Goal: Information Seeking & Learning: Find specific fact

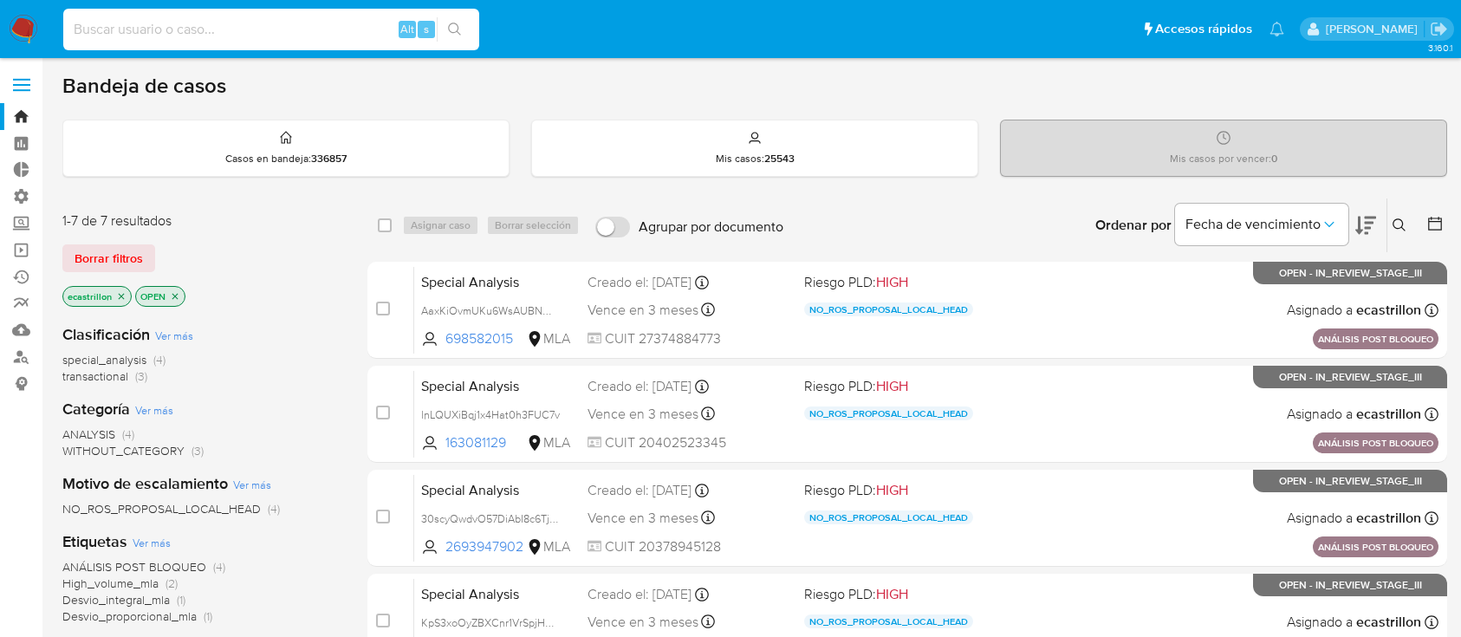
click at [223, 24] on input at bounding box center [271, 29] width 416 height 23
type input "1370643184"
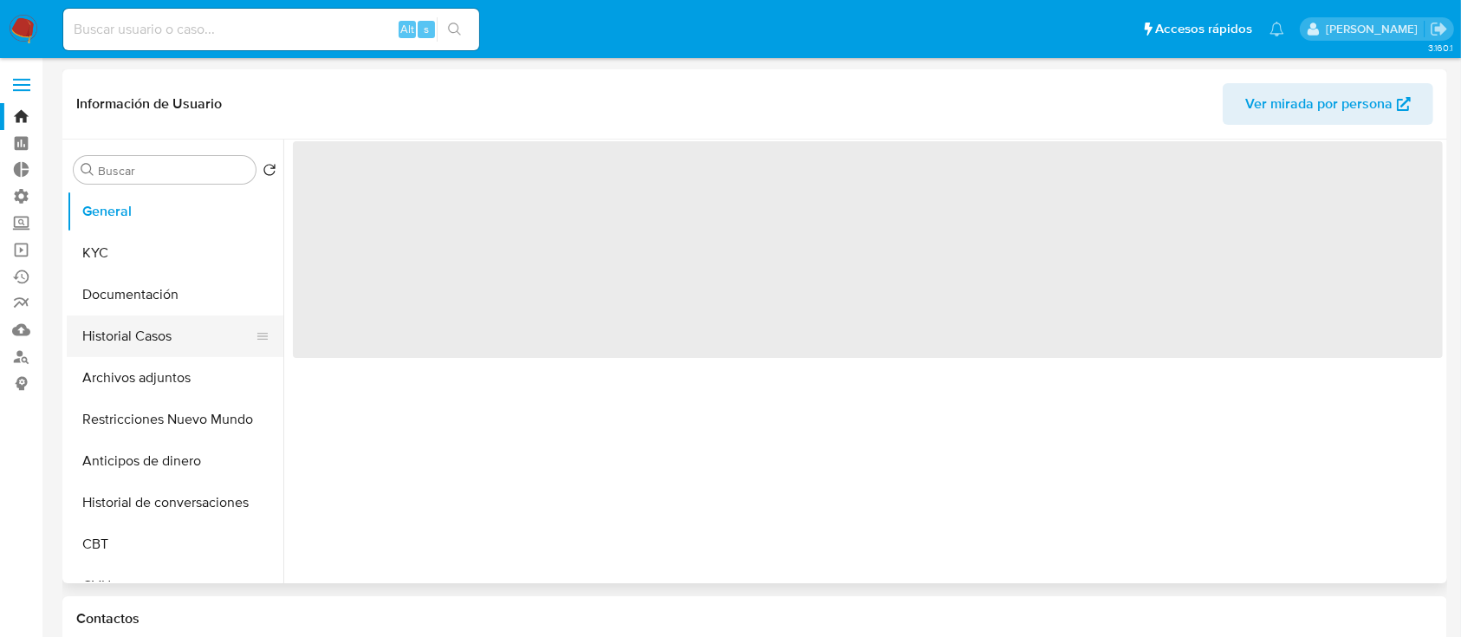
select select "10"
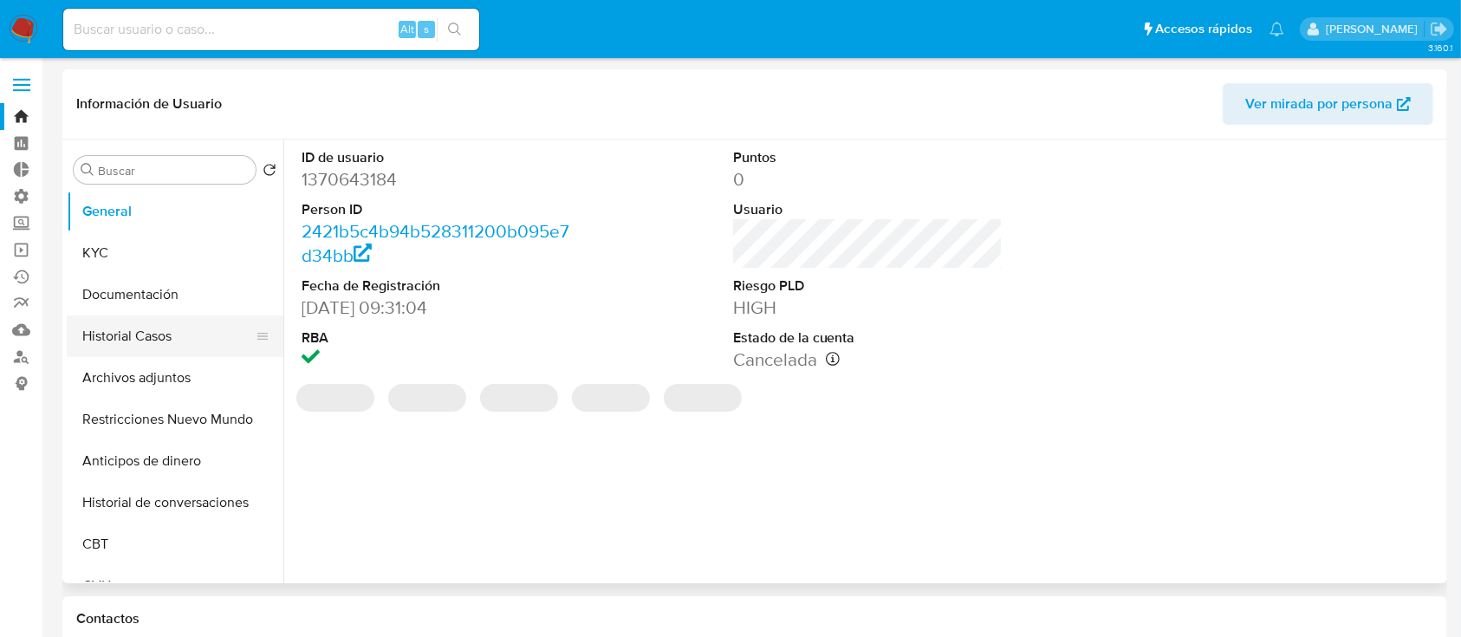
click at [94, 349] on button "Historial Casos" at bounding box center [168, 336] width 203 height 42
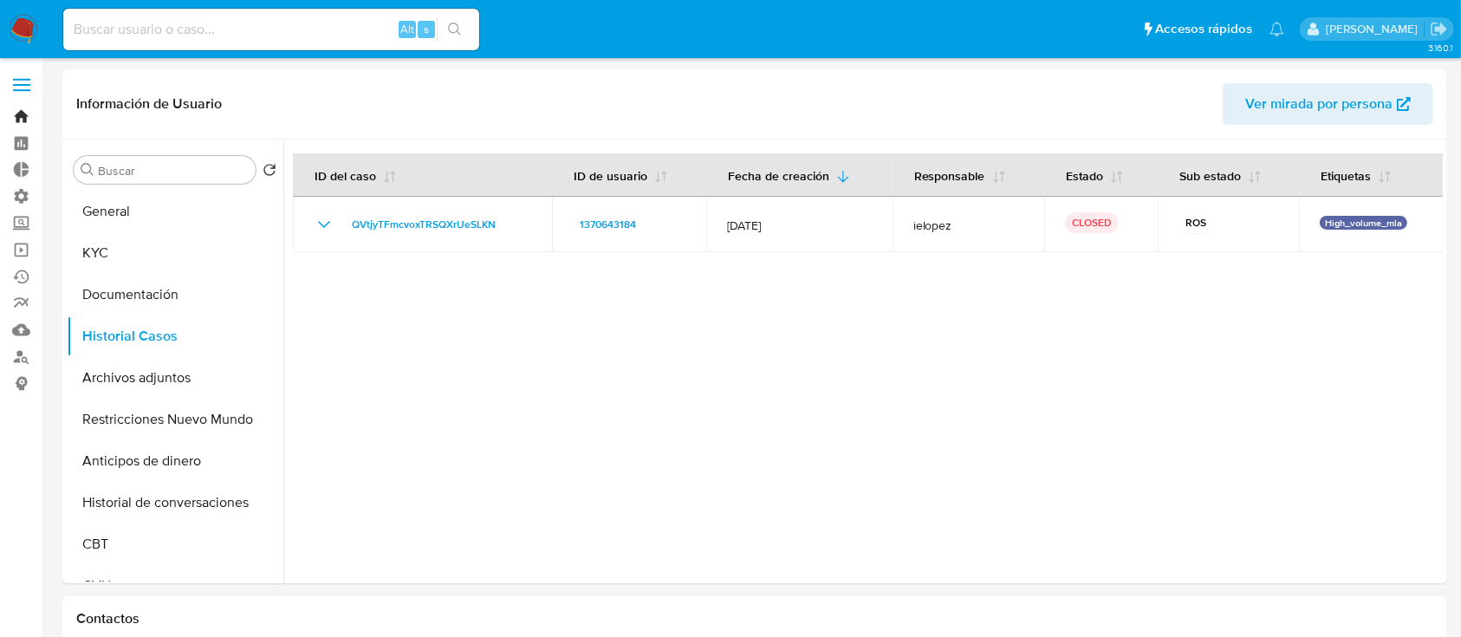
click at [37, 114] on link "Bandeja" at bounding box center [103, 116] width 206 height 27
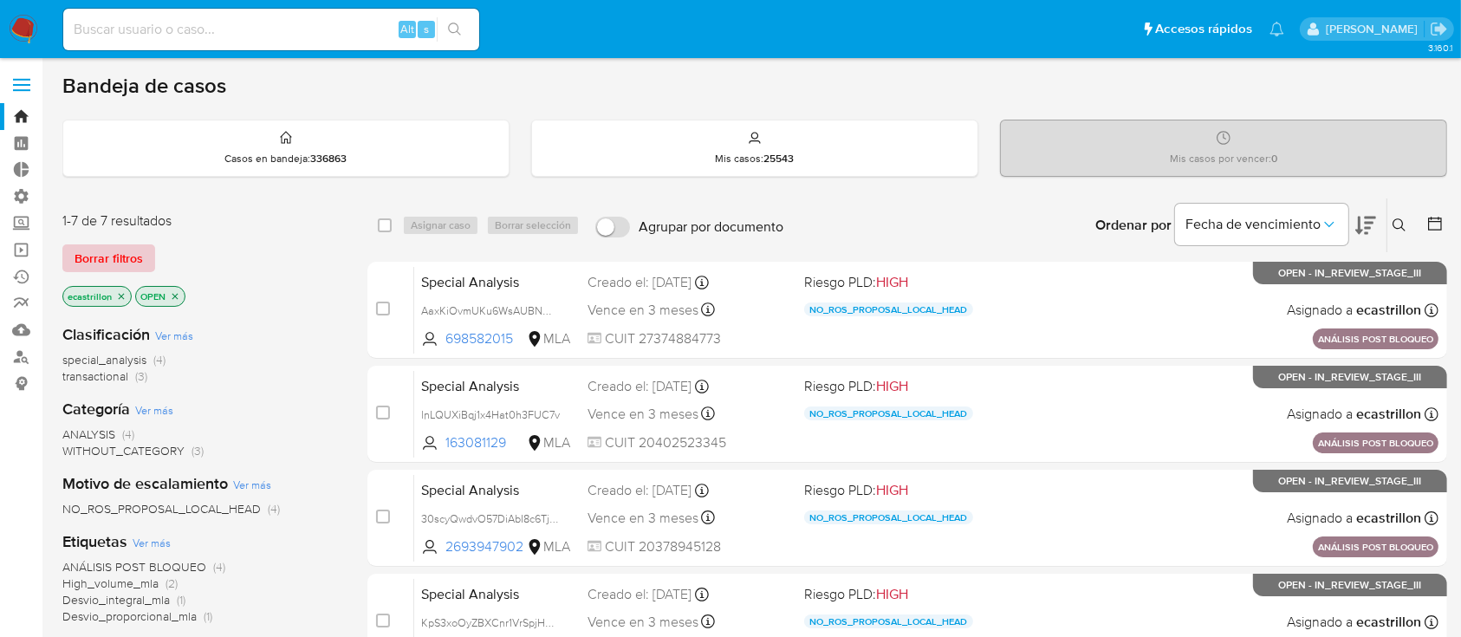
click at [117, 252] on span "Borrar filtros" at bounding box center [109, 258] width 68 height 24
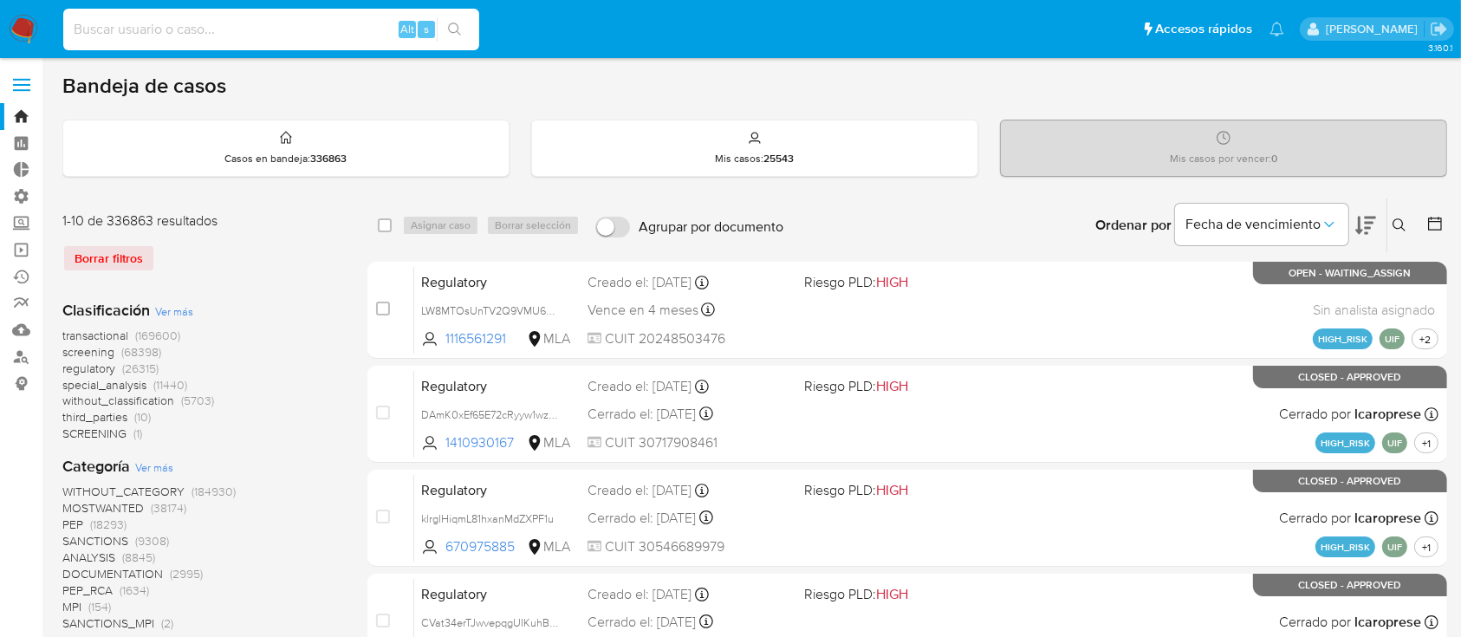
click at [360, 29] on input at bounding box center [271, 29] width 416 height 23
paste input "1370643184"
type input "1370643184"
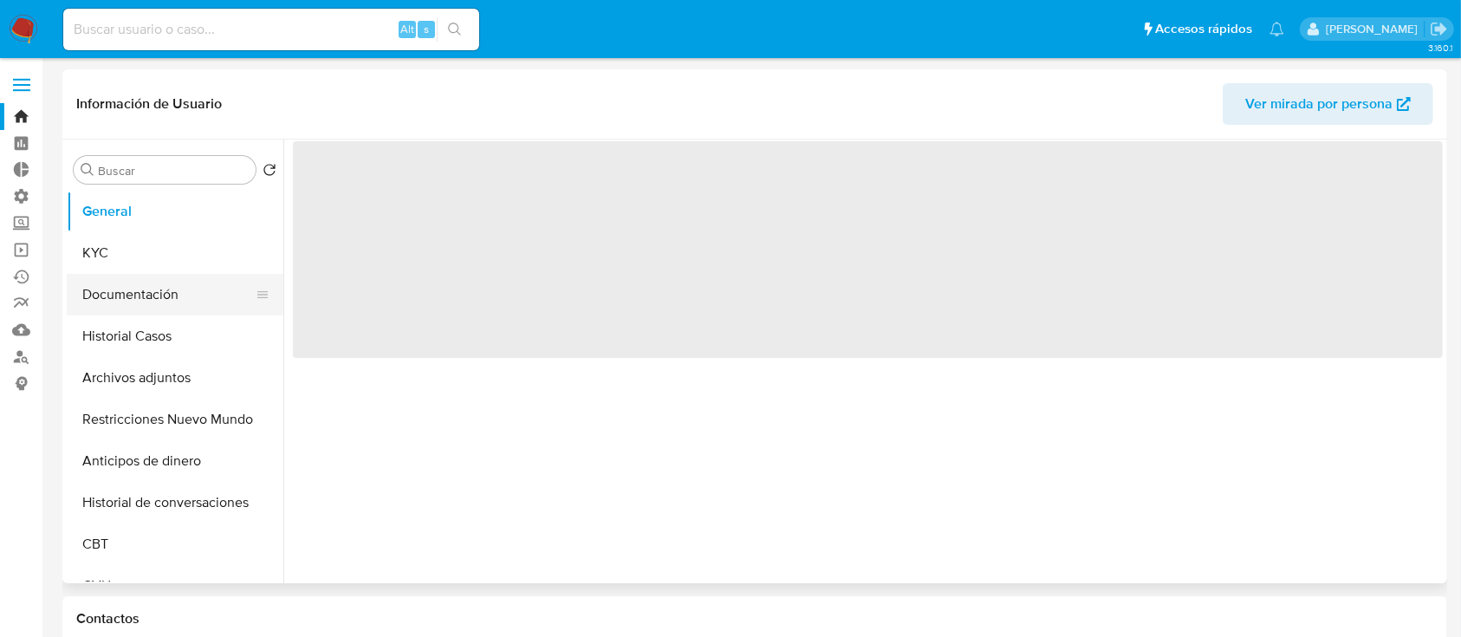
select select "10"
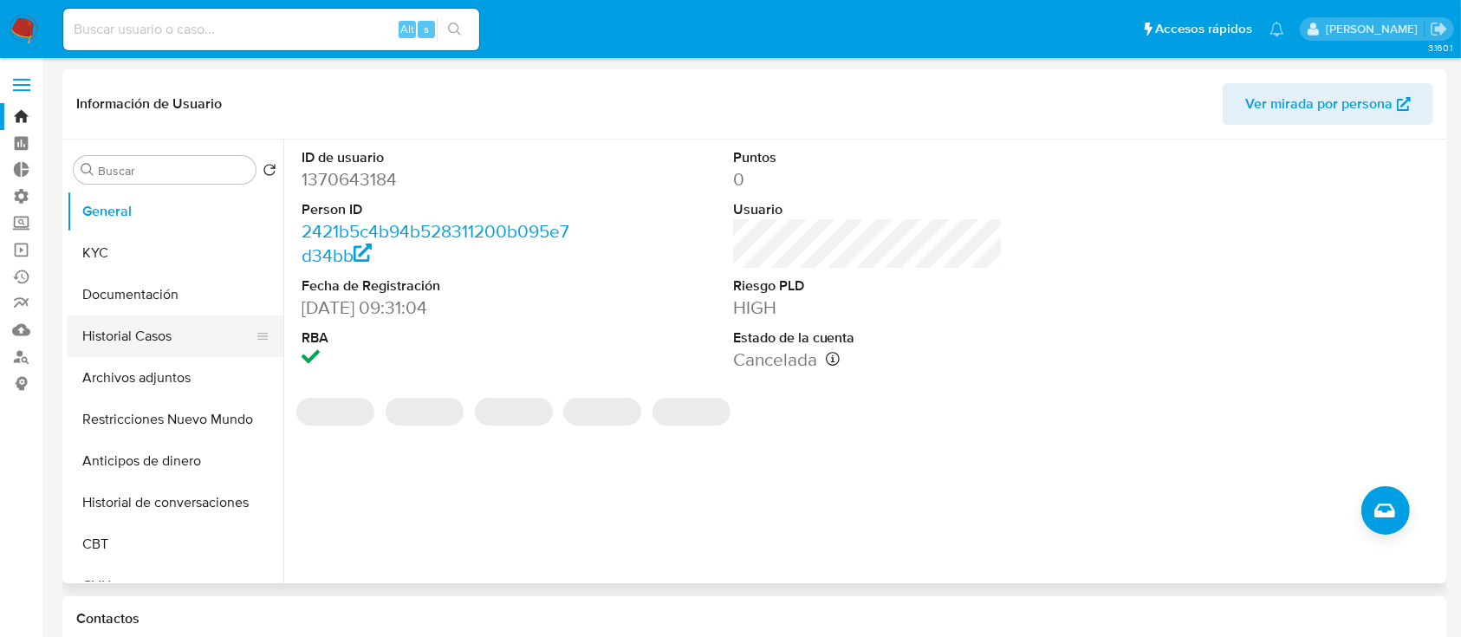
click at [149, 352] on button "Historial Casos" at bounding box center [168, 336] width 203 height 42
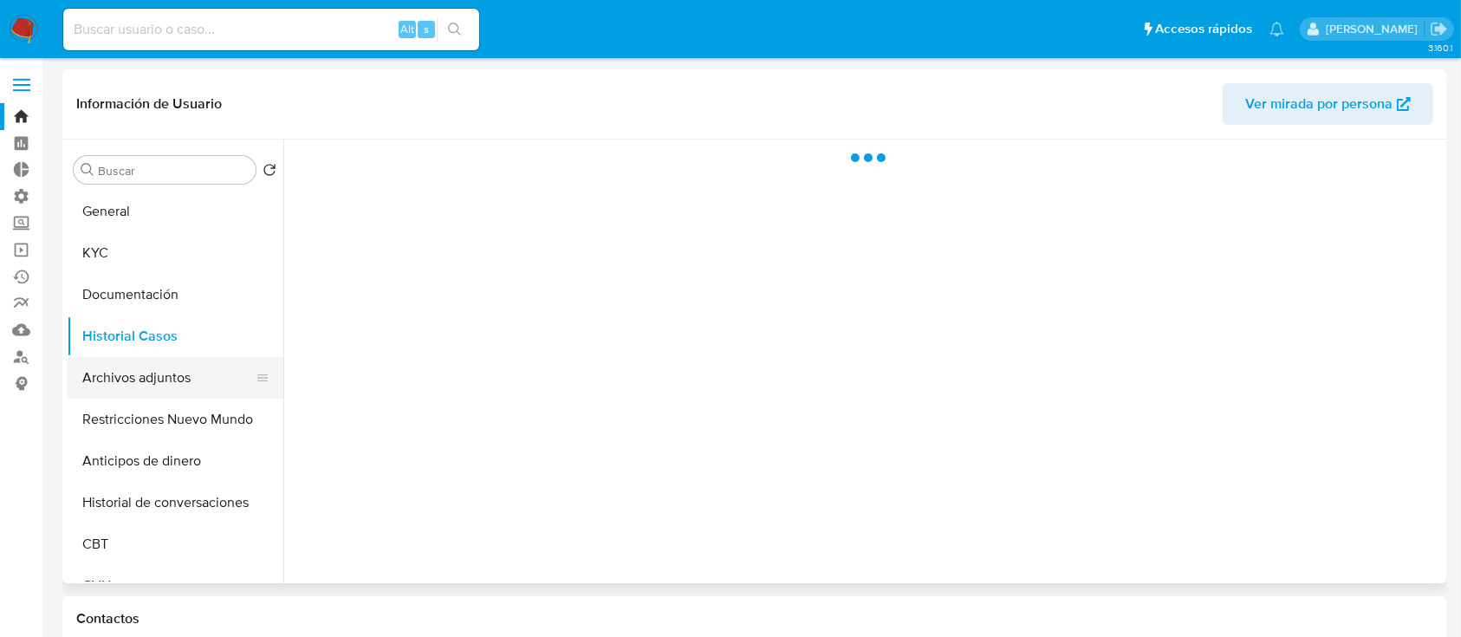
click at [169, 388] on button "Archivos adjuntos" at bounding box center [168, 378] width 203 height 42
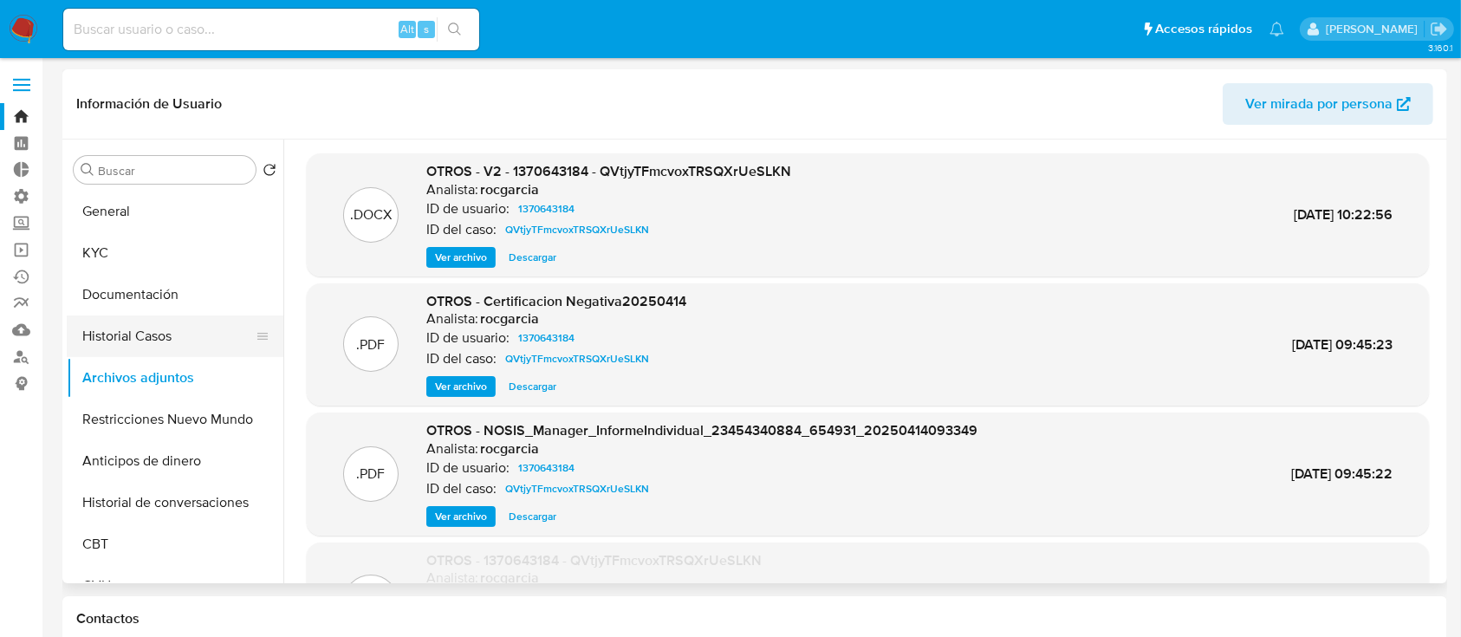
click at [99, 325] on button "Historial Casos" at bounding box center [168, 336] width 203 height 42
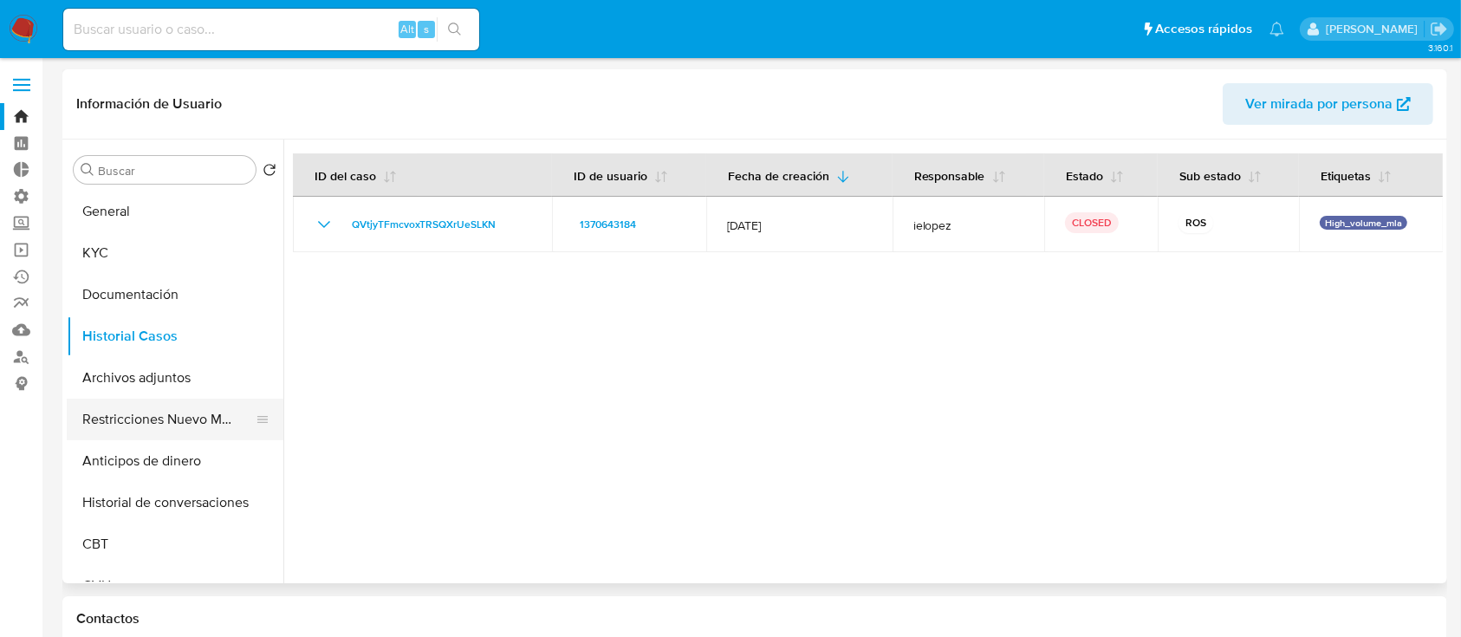
click at [107, 404] on button "Restricciones Nuevo Mundo" at bounding box center [168, 420] width 203 height 42
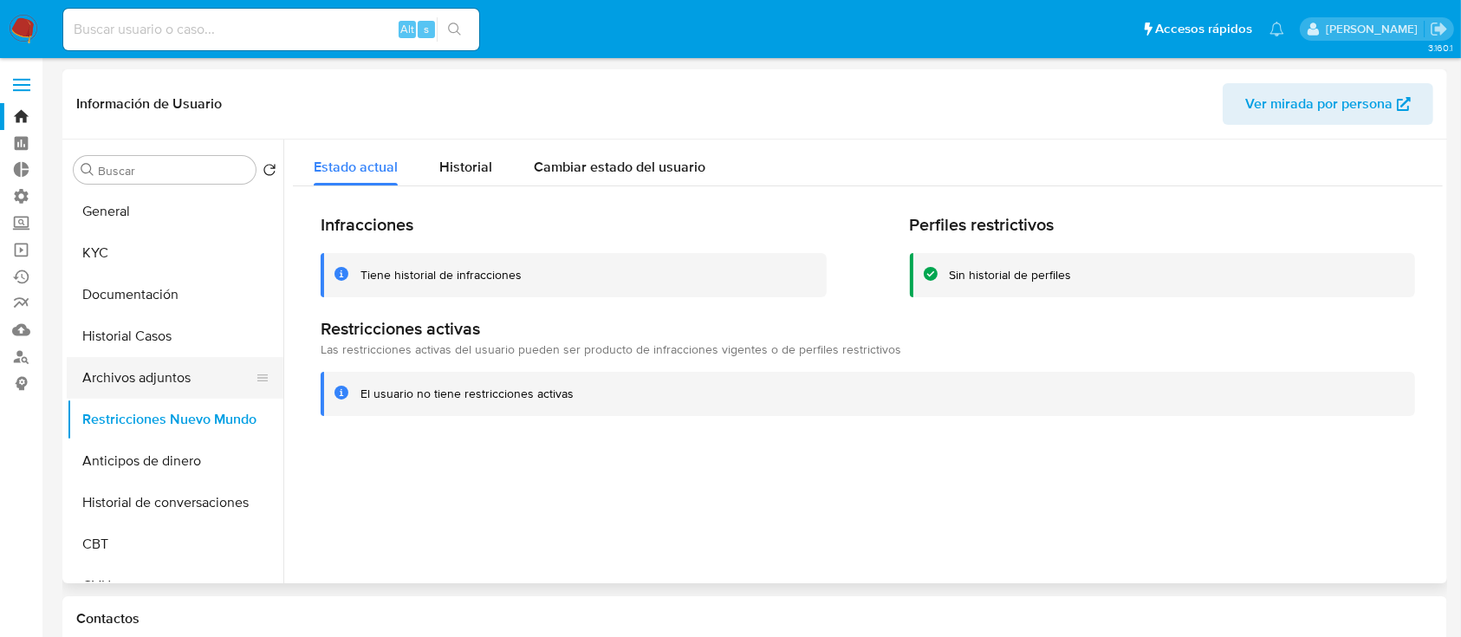
click at [171, 372] on button "Archivos adjuntos" at bounding box center [168, 378] width 203 height 42
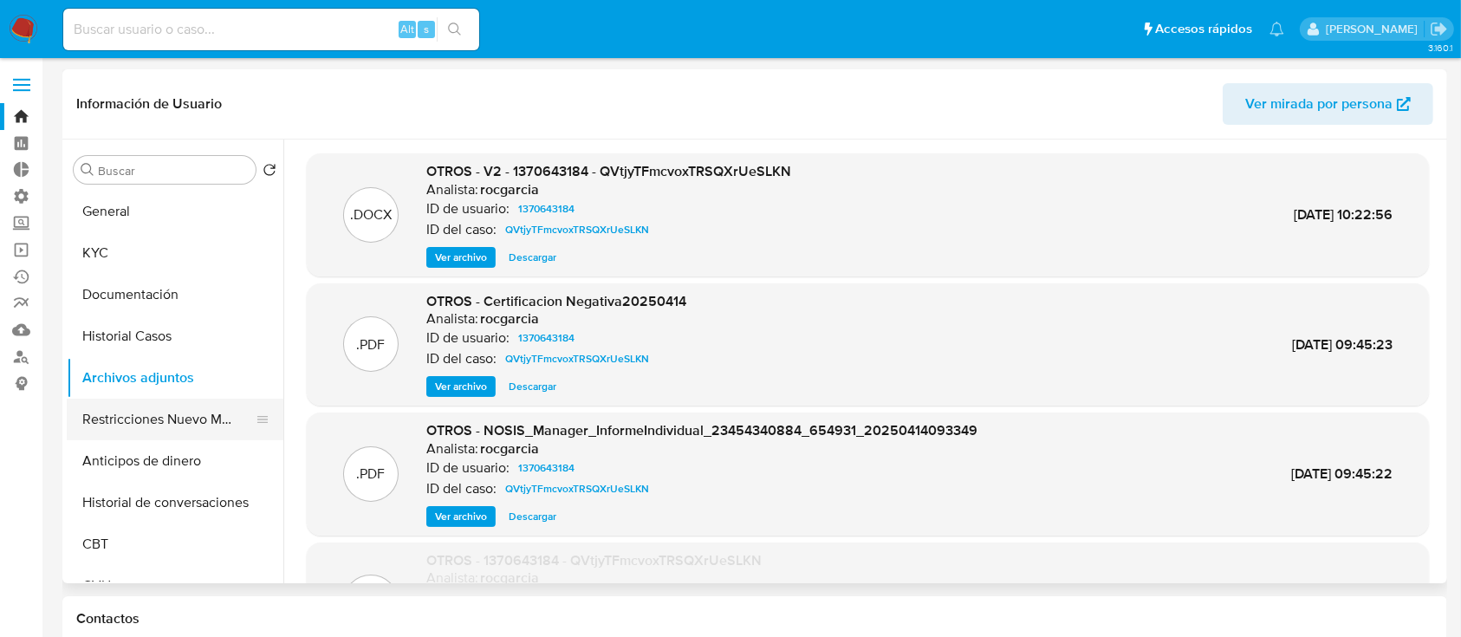
click at [180, 419] on button "Restricciones Nuevo Mundo" at bounding box center [168, 420] width 203 height 42
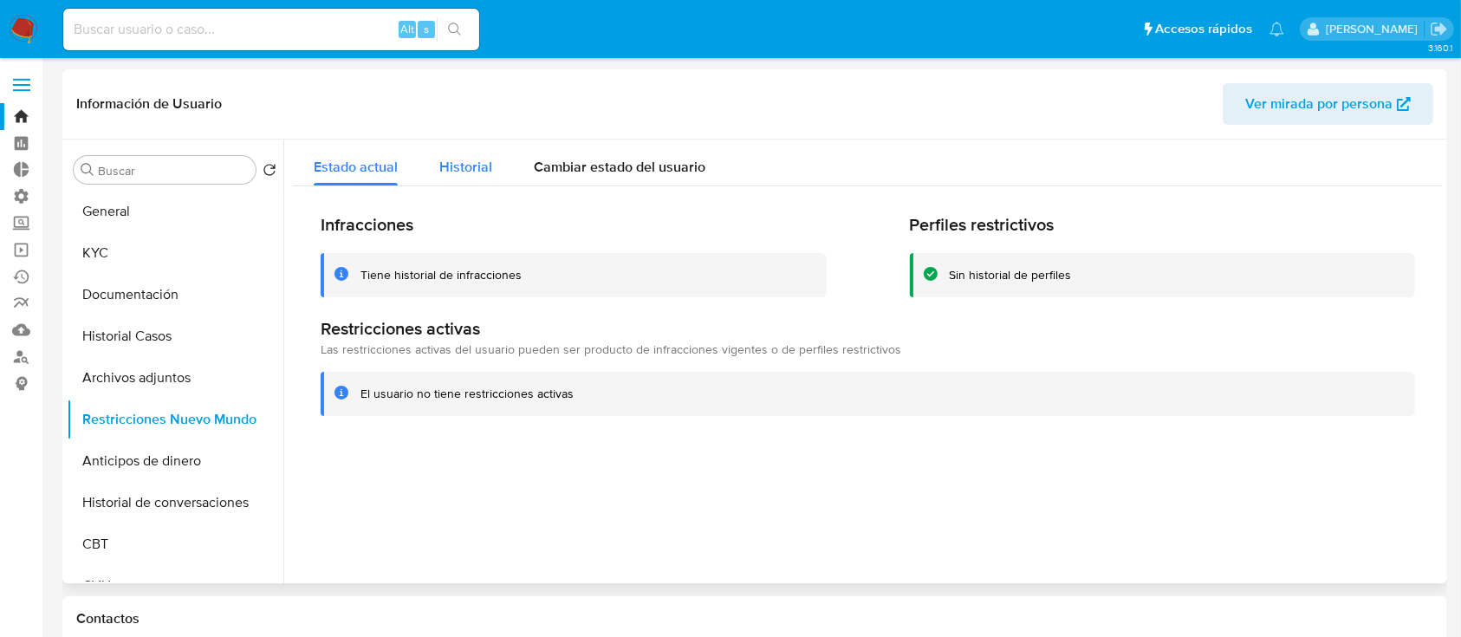
click at [477, 159] on span "Historial" at bounding box center [465, 167] width 53 height 20
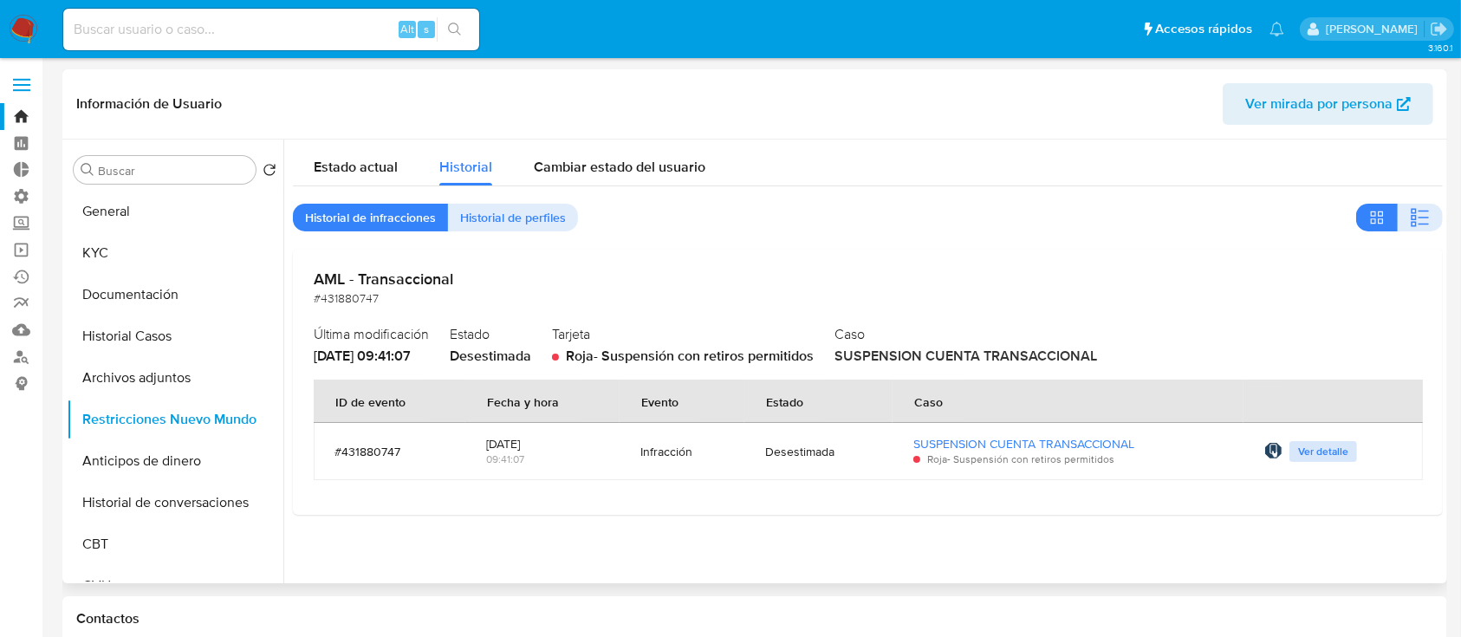
click at [1318, 457] on span "Ver detalle" at bounding box center [1323, 451] width 50 height 17
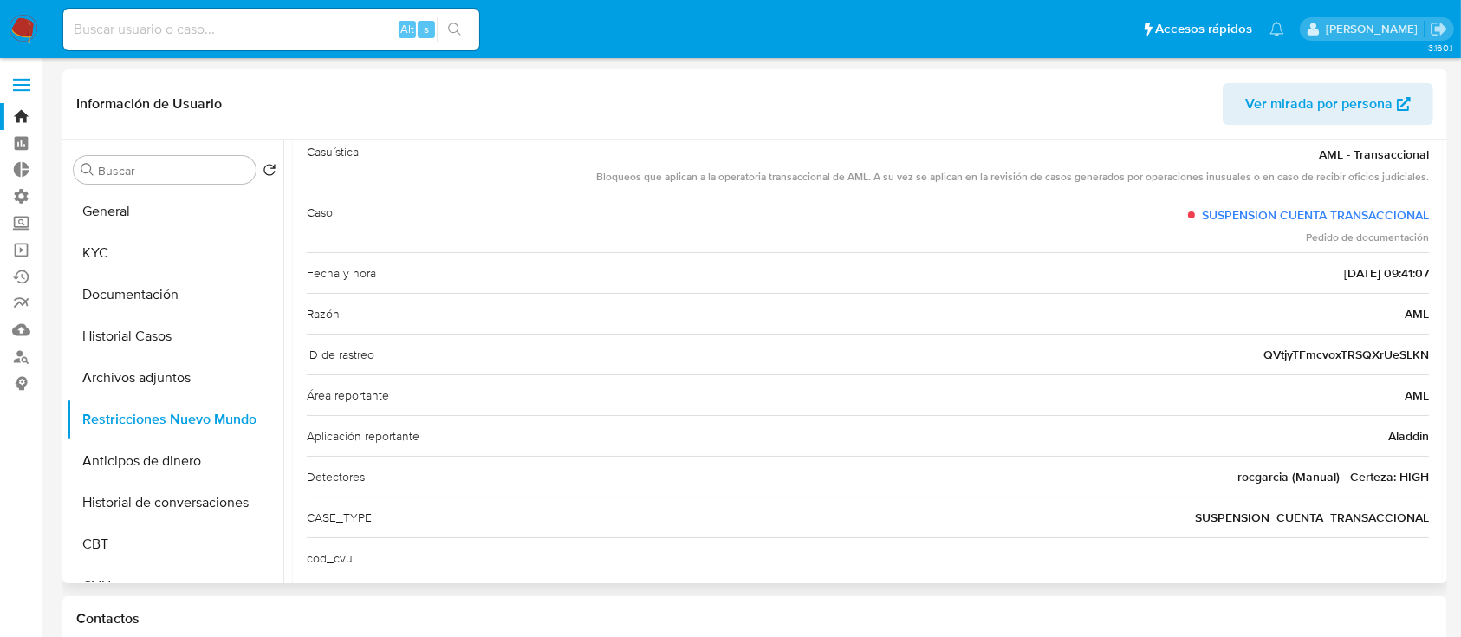
scroll to position [146, 0]
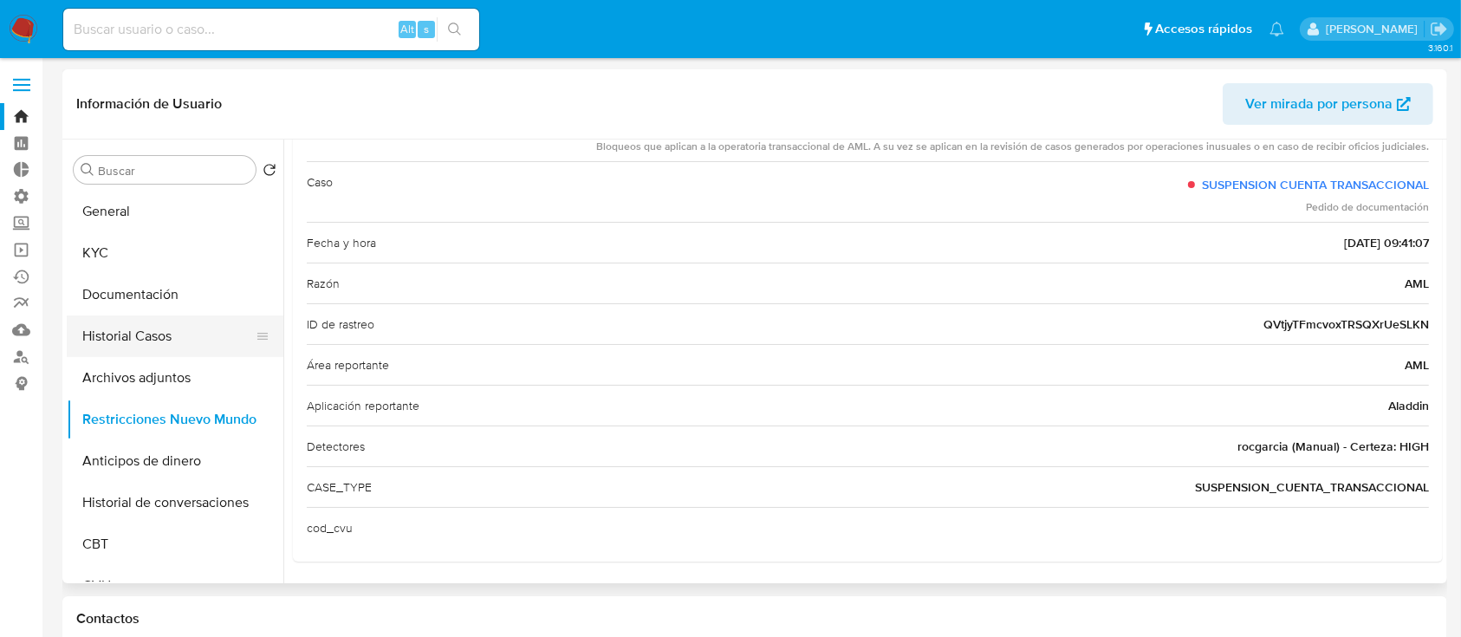
click at [139, 332] on button "Historial Casos" at bounding box center [168, 336] width 203 height 42
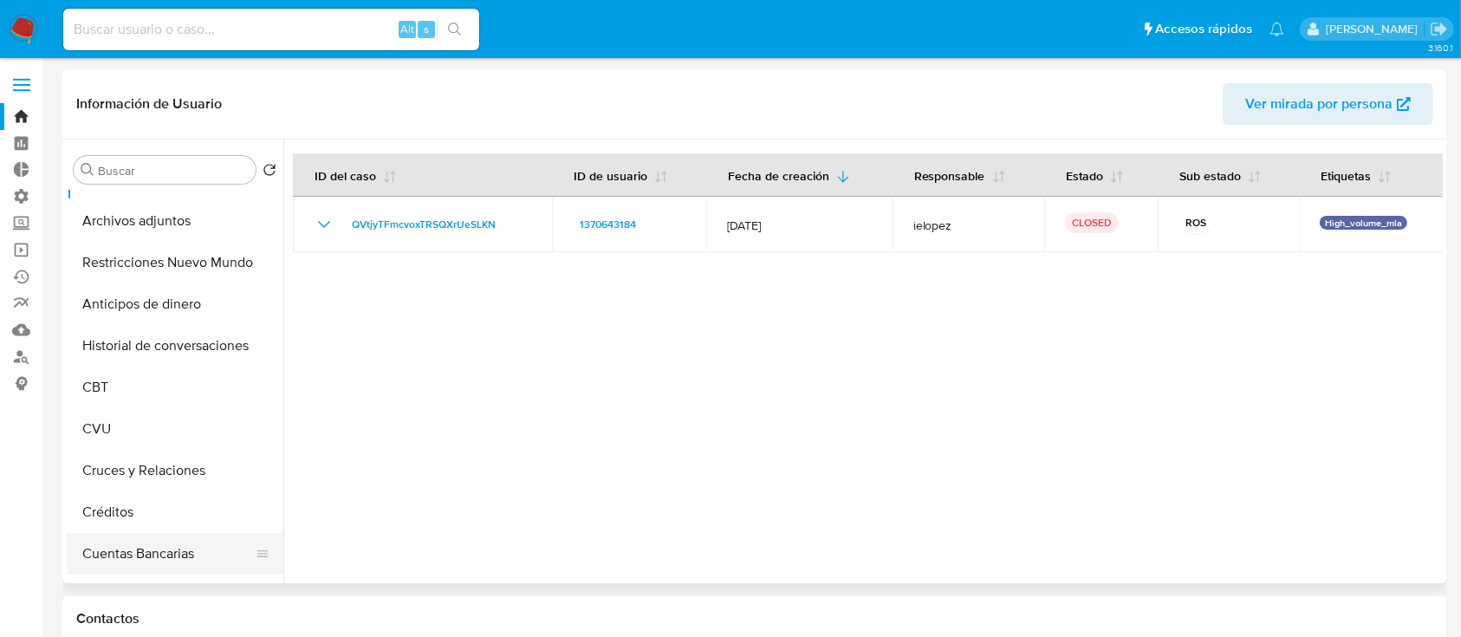
scroll to position [0, 0]
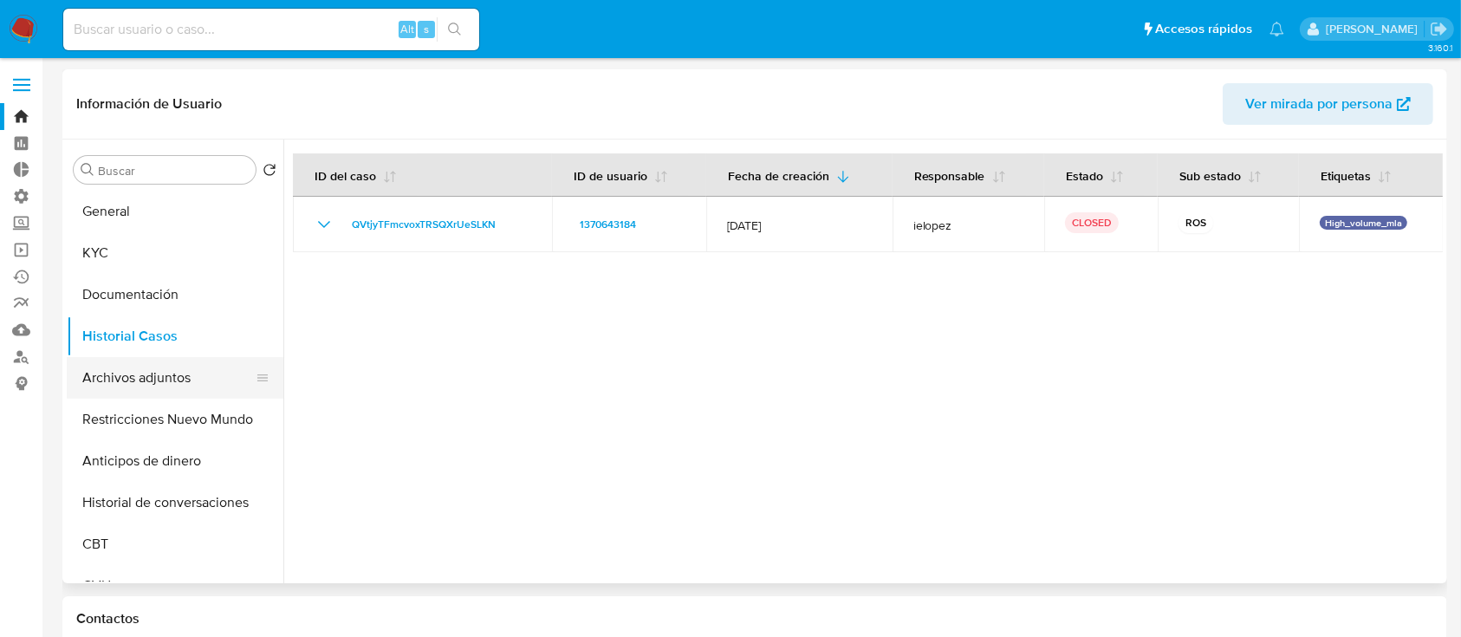
click at [142, 371] on button "Archivos adjuntos" at bounding box center [168, 378] width 203 height 42
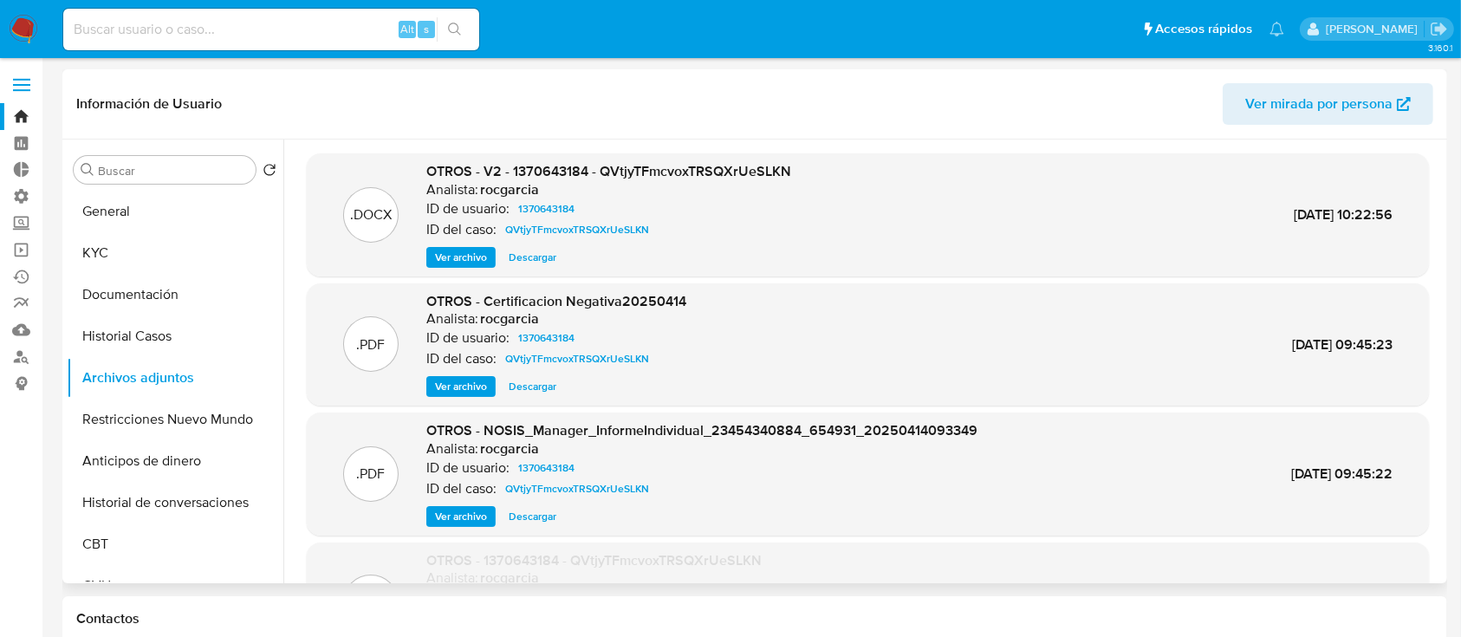
click at [451, 249] on span "Ver archivo" at bounding box center [461, 257] width 52 height 17
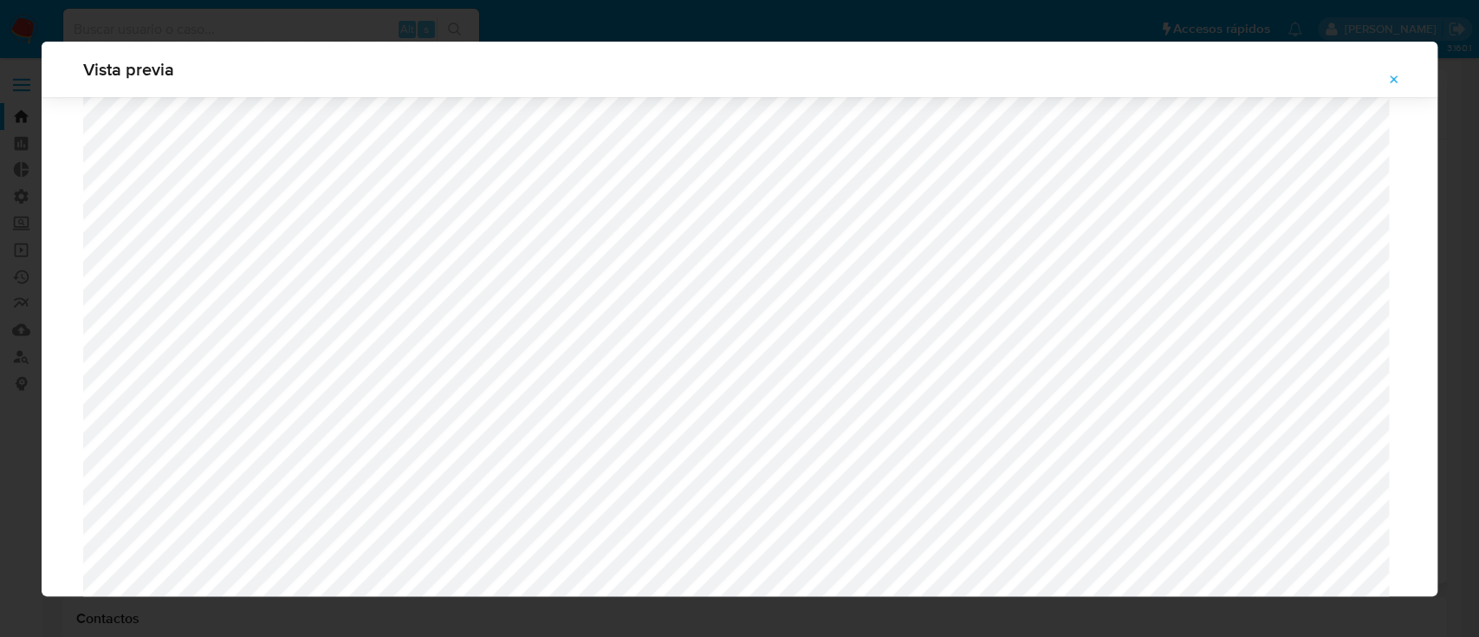
scroll to position [659, 0]
click at [1397, 88] on span "Attachment preview" at bounding box center [1394, 80] width 14 height 24
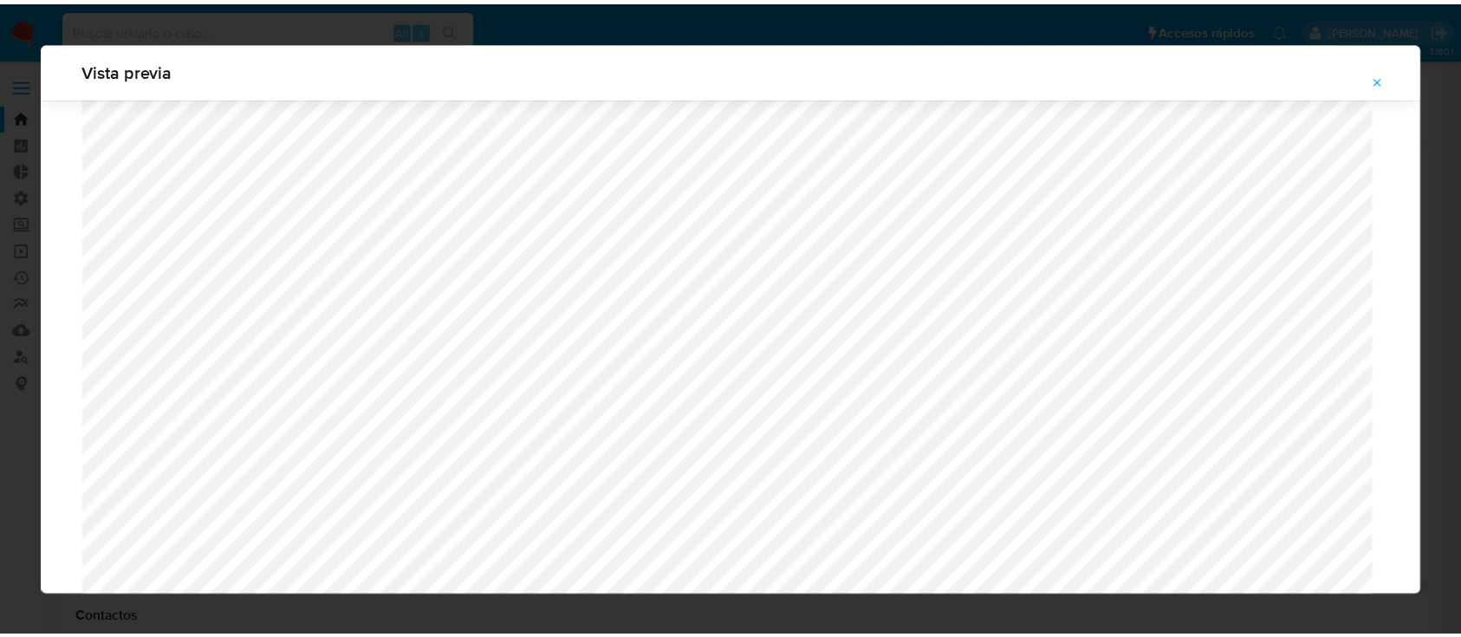
scroll to position [55, 0]
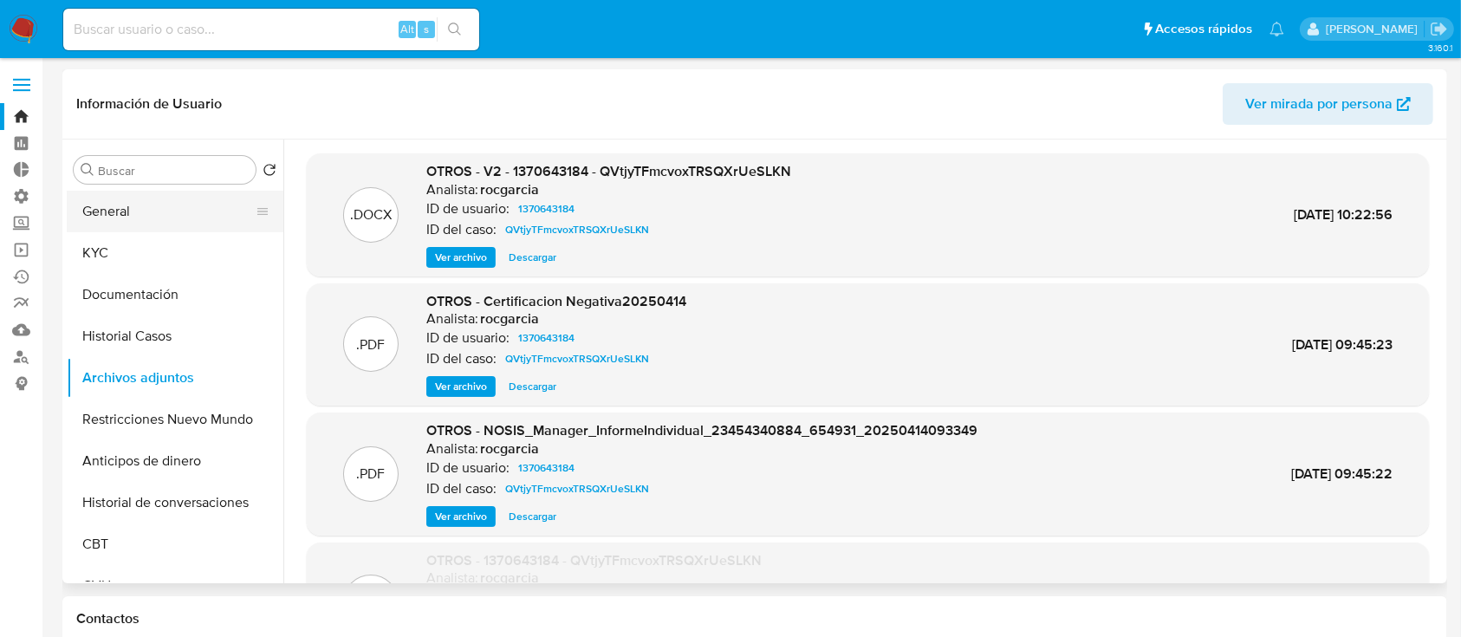
click at [181, 218] on button "General" at bounding box center [168, 212] width 203 height 42
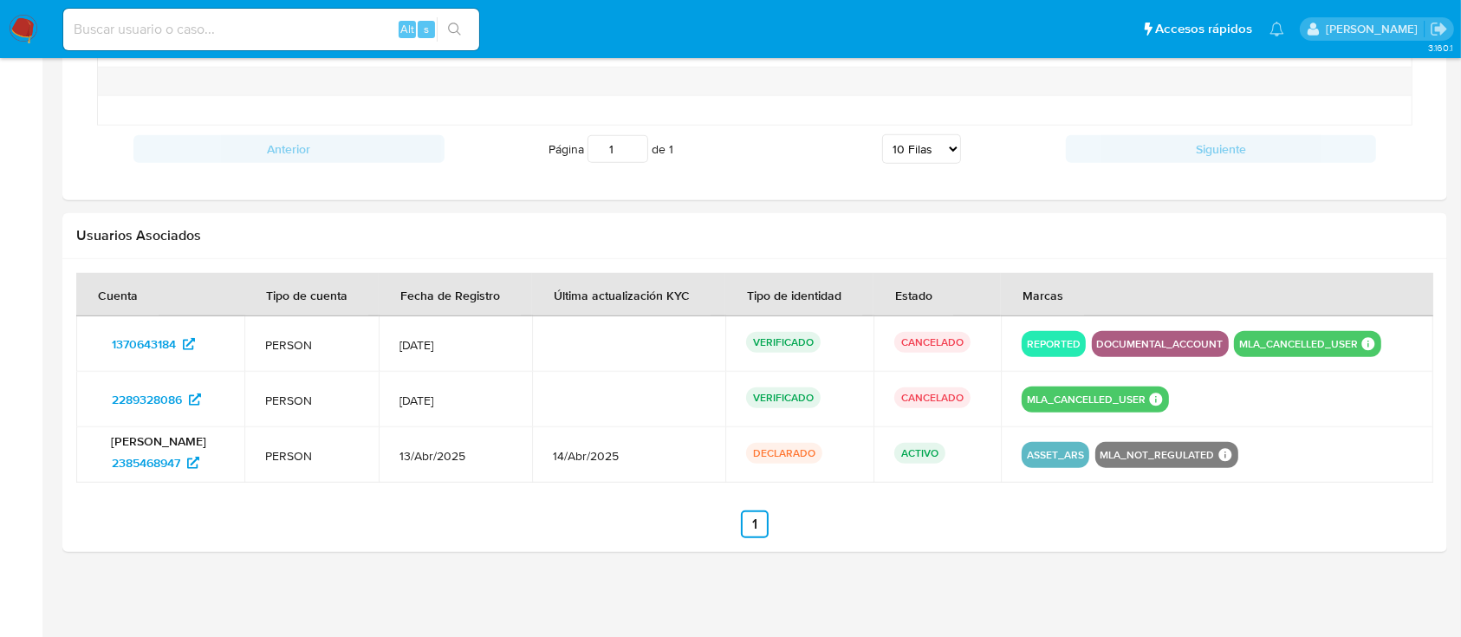
scroll to position [1449, 0]
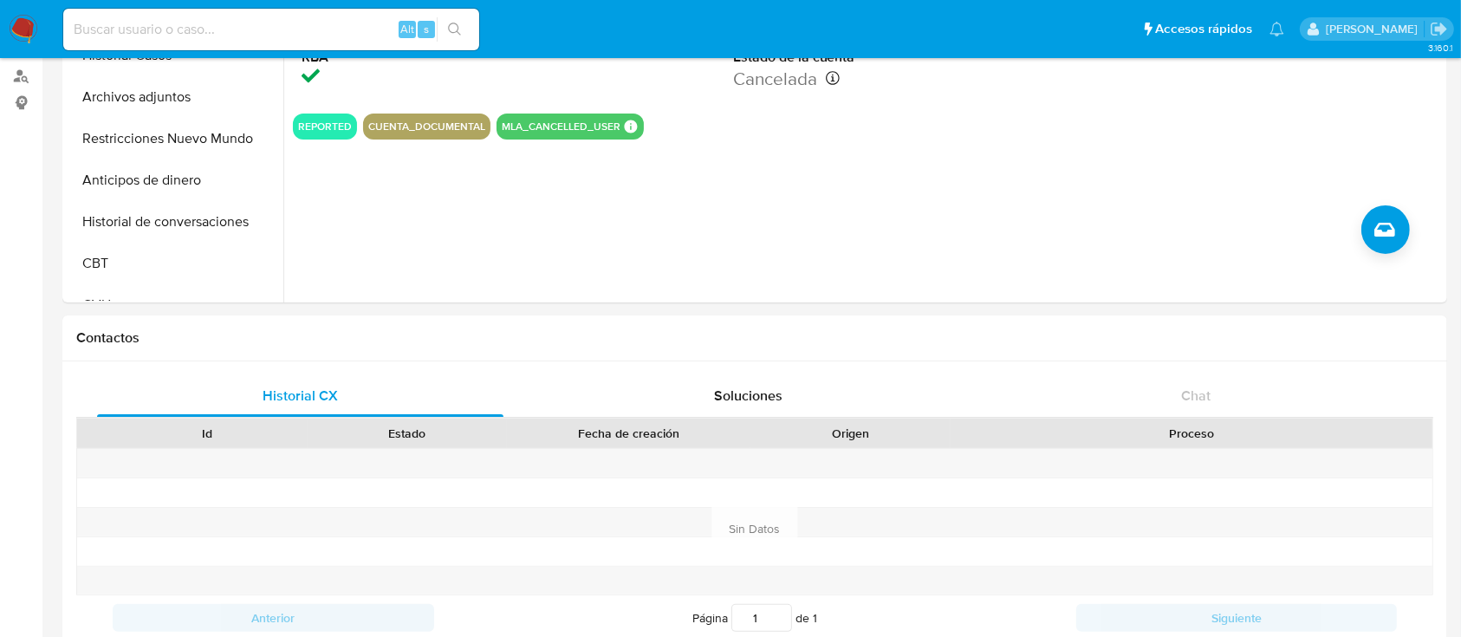
scroll to position [0, 0]
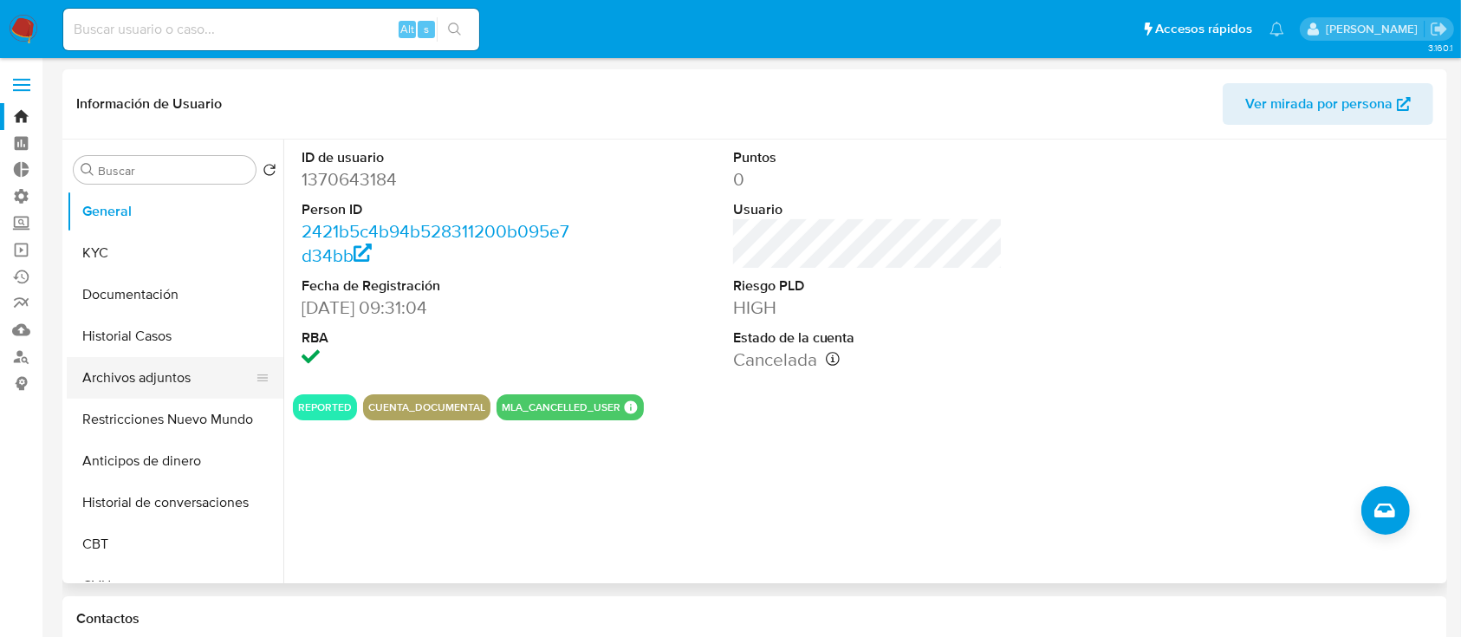
click at [174, 364] on button "Archivos adjuntos" at bounding box center [168, 378] width 203 height 42
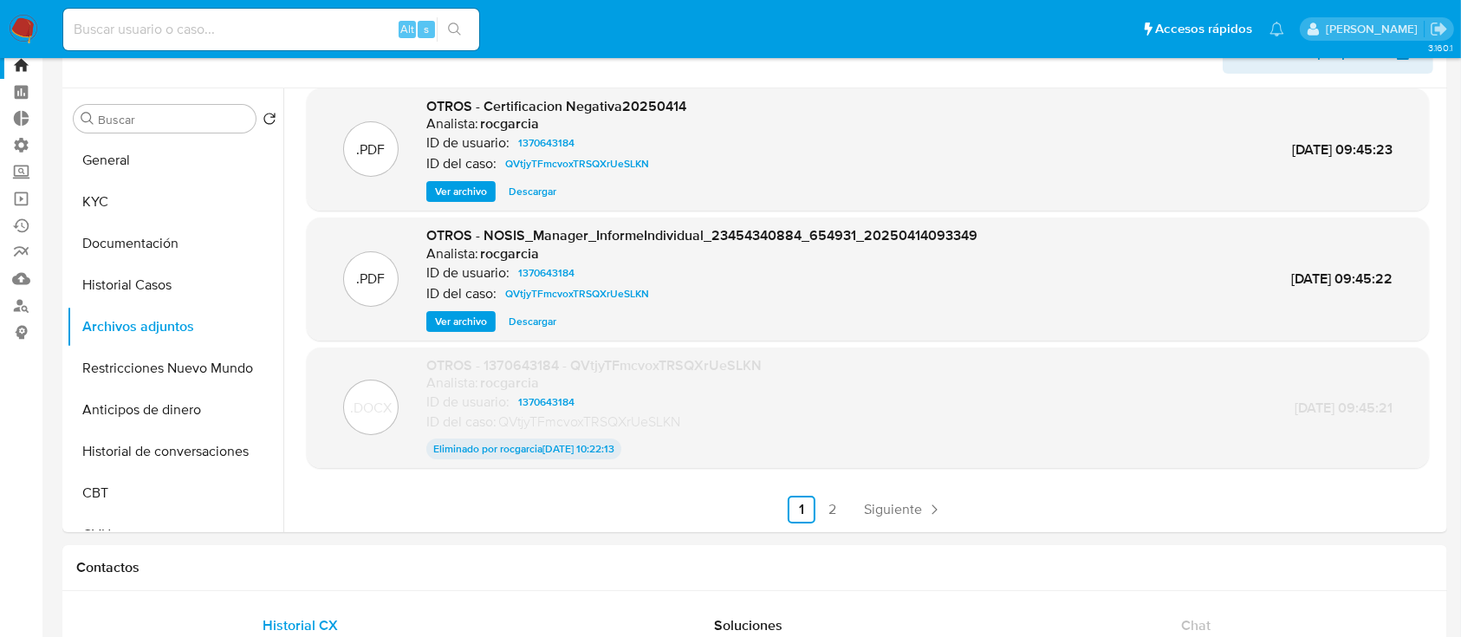
scroll to position [15, 0]
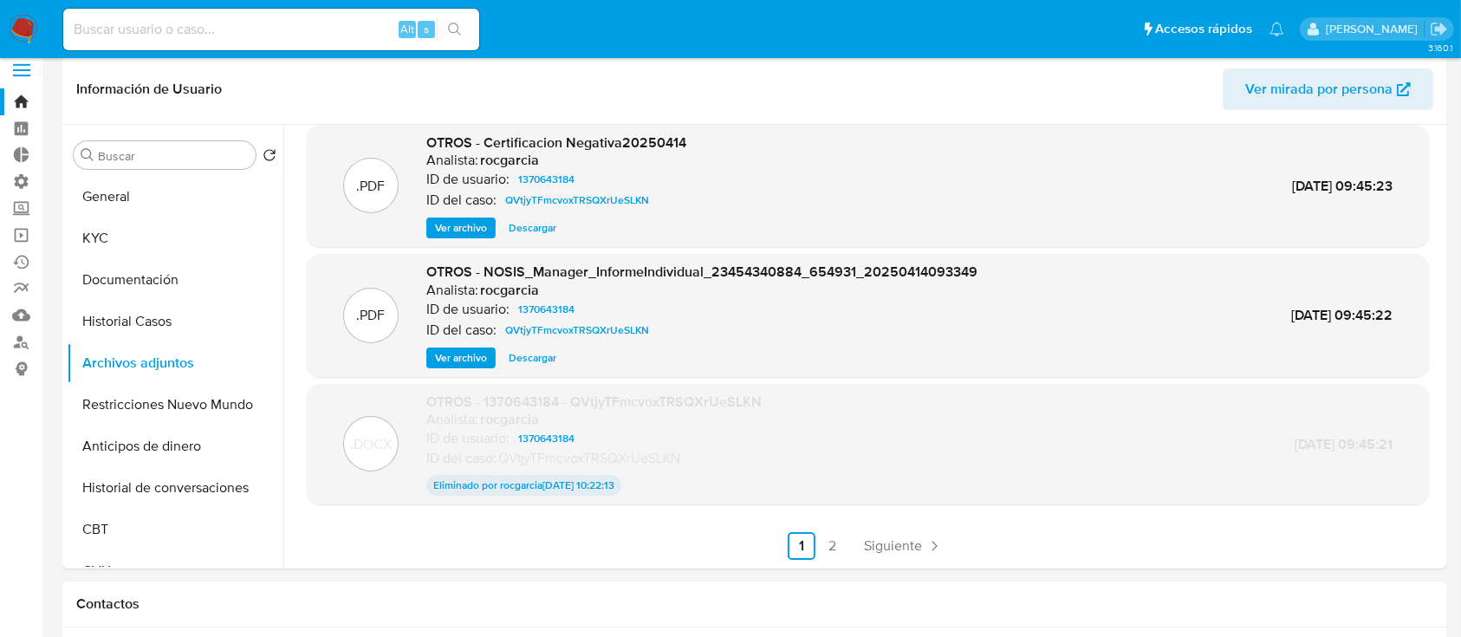
click at [844, 542] on ul "Anterior 1 2 Siguiente" at bounding box center [868, 546] width 1122 height 28
click at [836, 542] on link "2" at bounding box center [833, 546] width 28 height 28
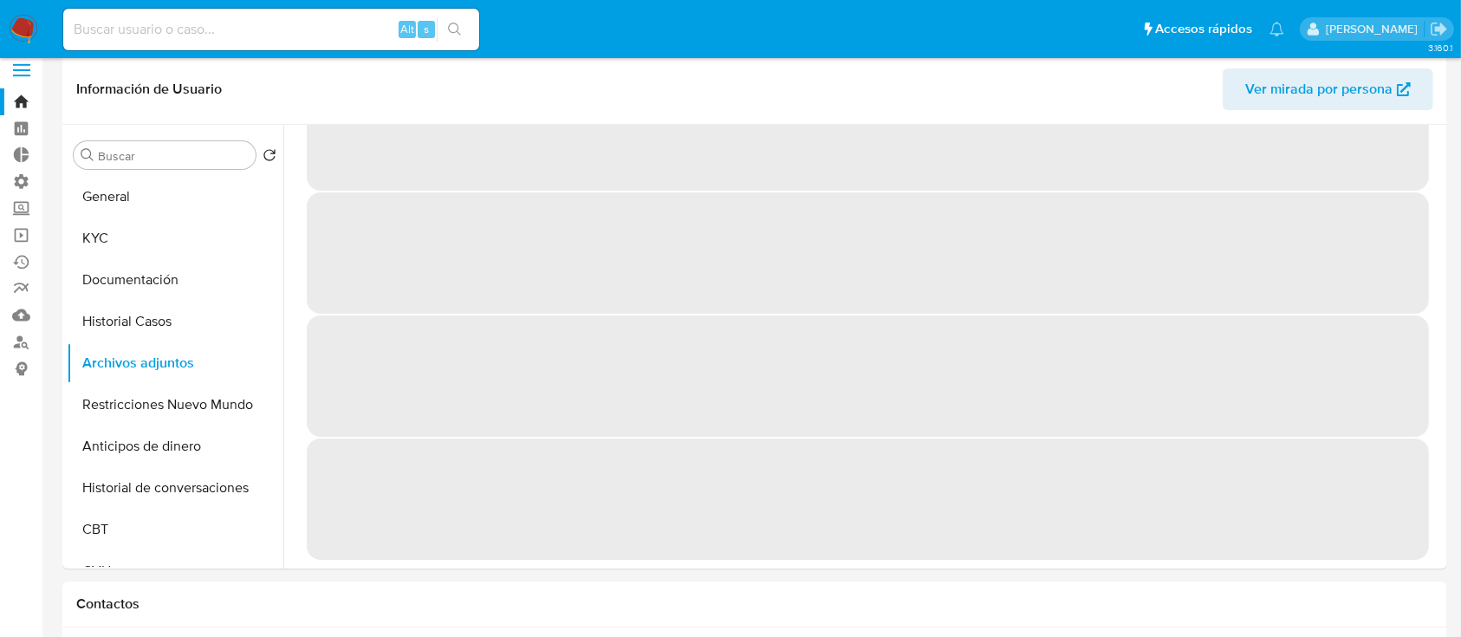
scroll to position [0, 0]
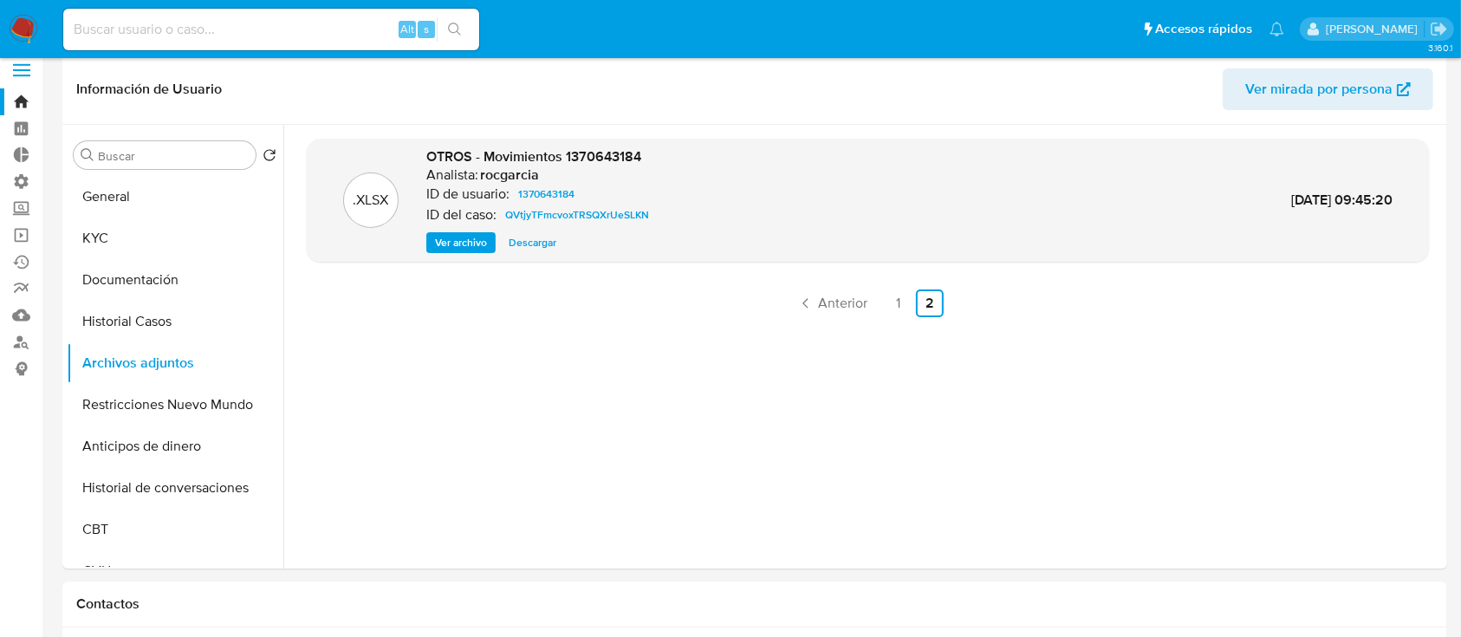
click at [534, 247] on span "Descargar" at bounding box center [533, 242] width 48 height 17
click at [129, 211] on button "General" at bounding box center [168, 197] width 203 height 42
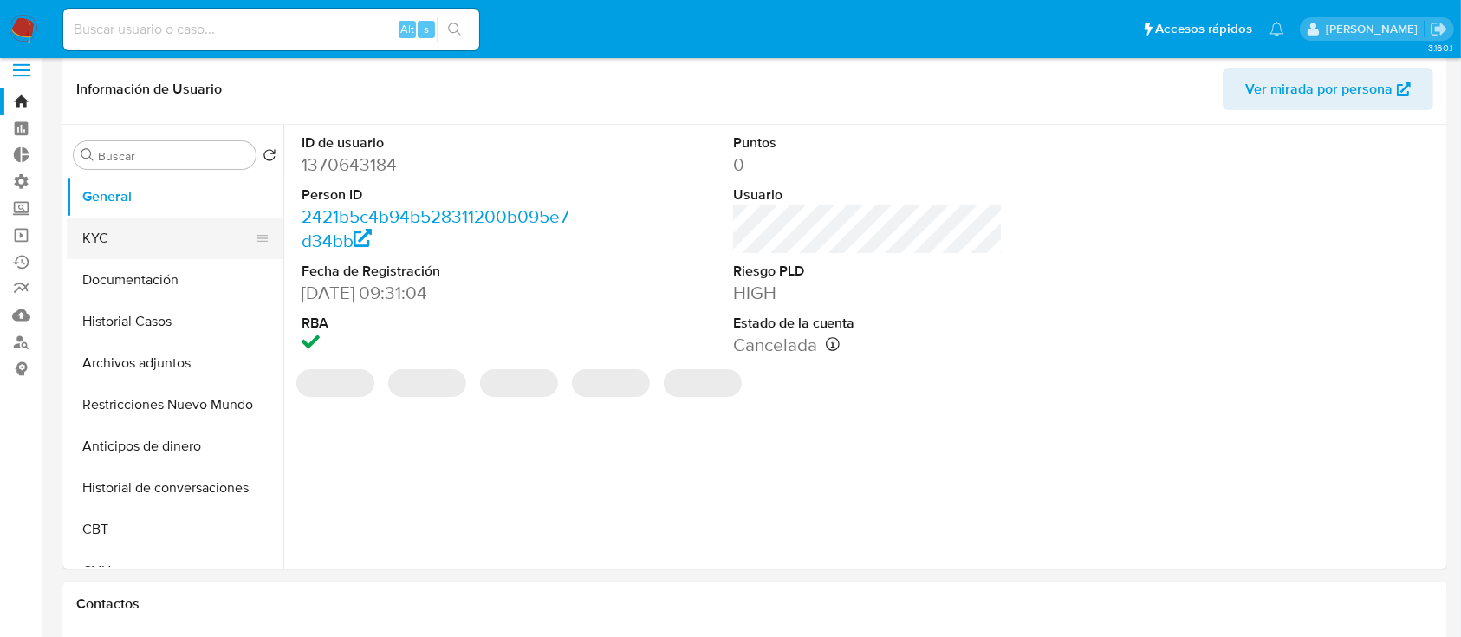
click at [131, 240] on button "KYC" at bounding box center [168, 238] width 203 height 42
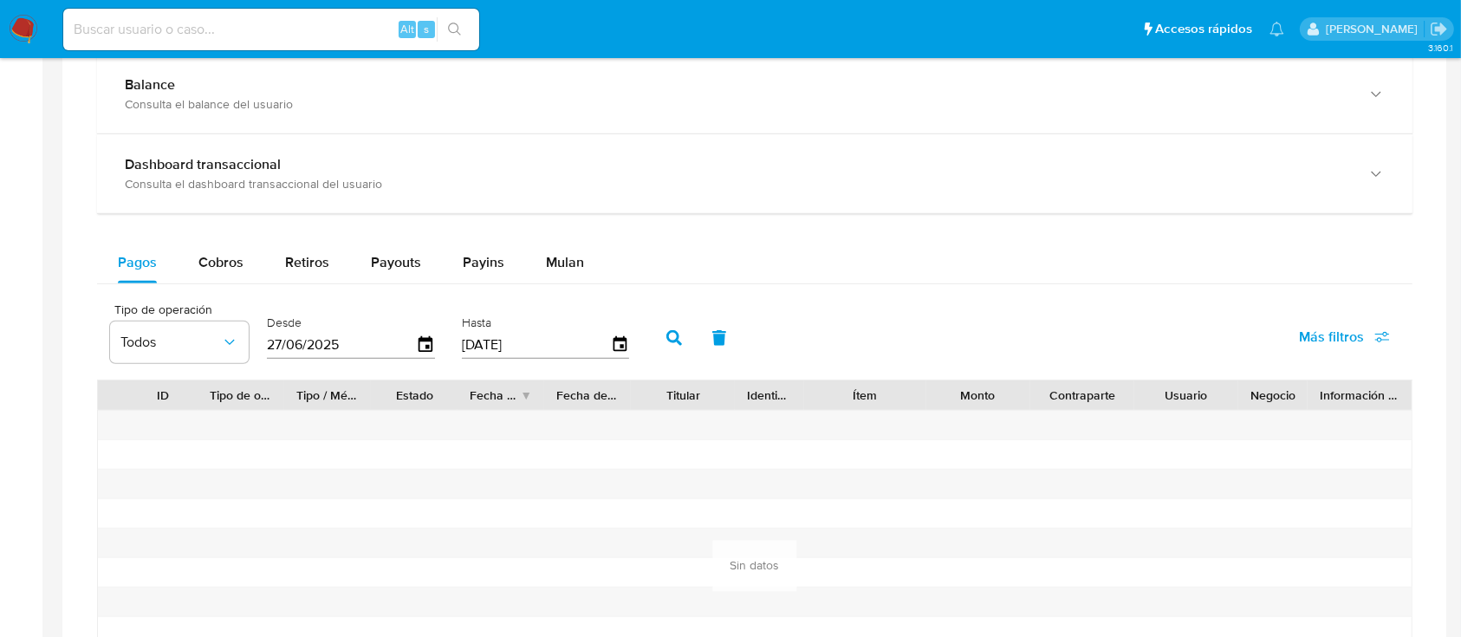
scroll to position [1564, 0]
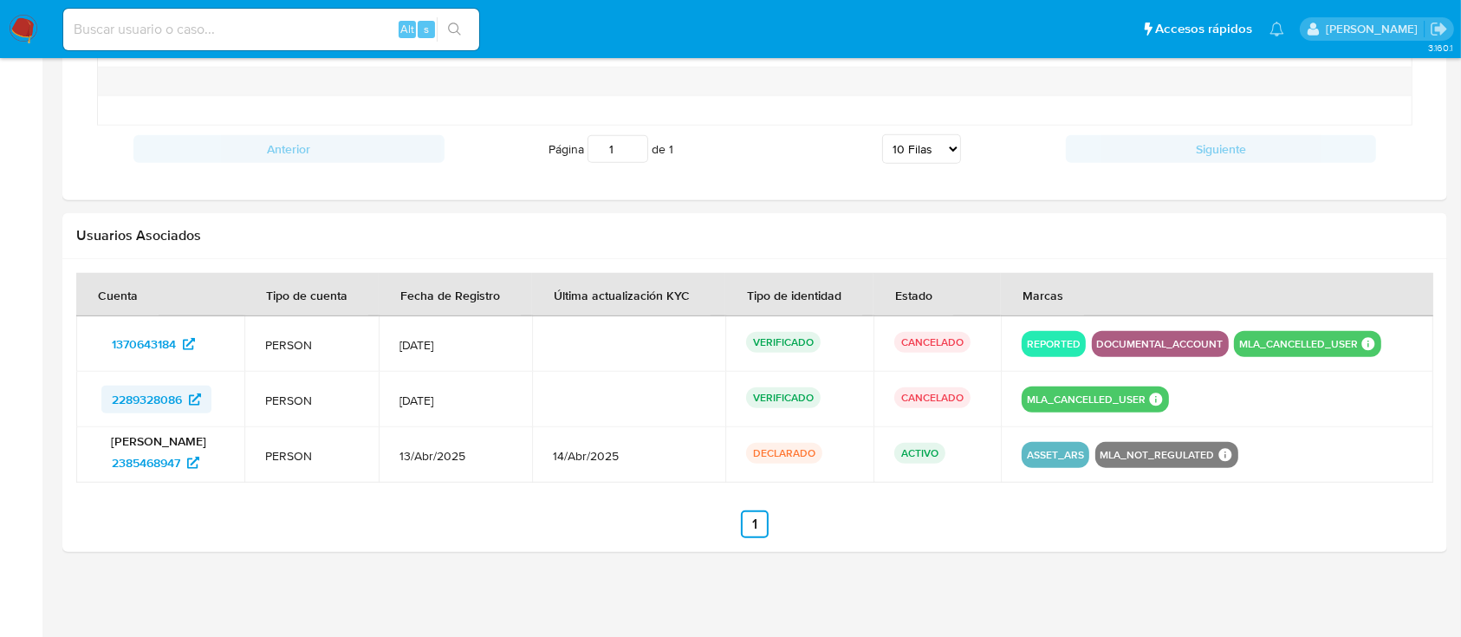
click at [155, 405] on span "2289328086" at bounding box center [147, 400] width 70 height 28
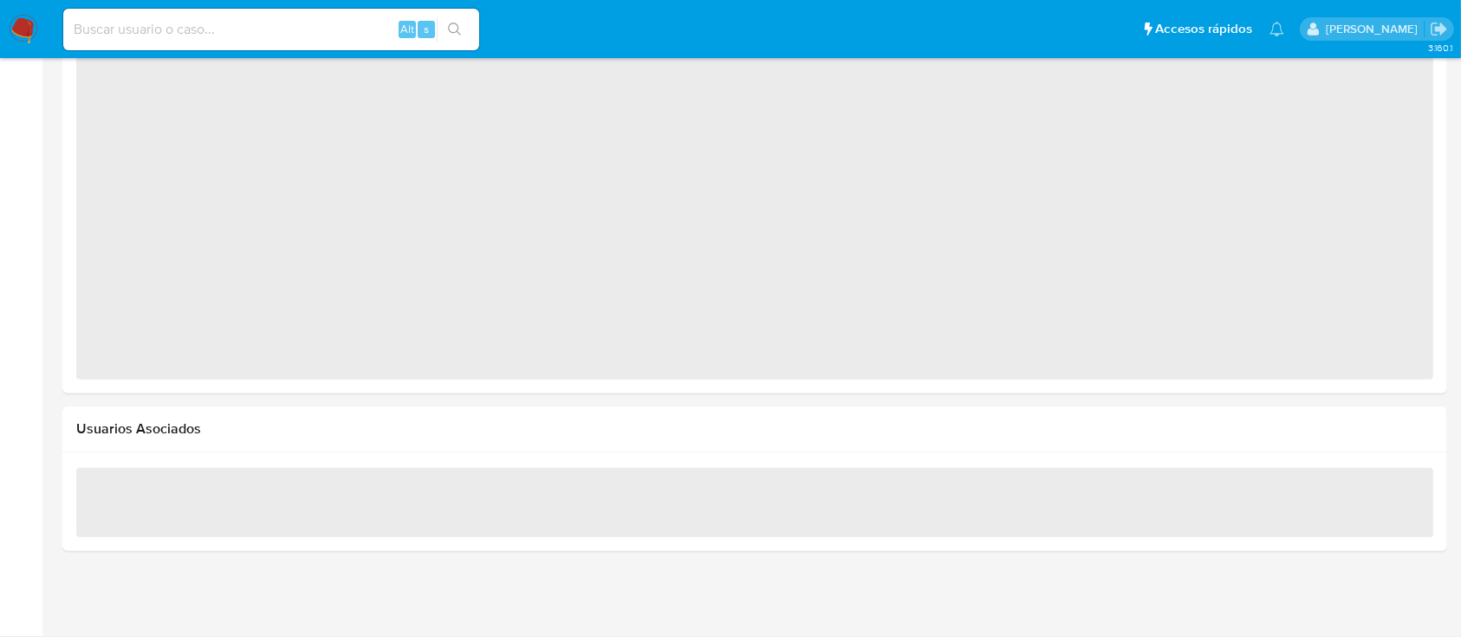
select select "10"
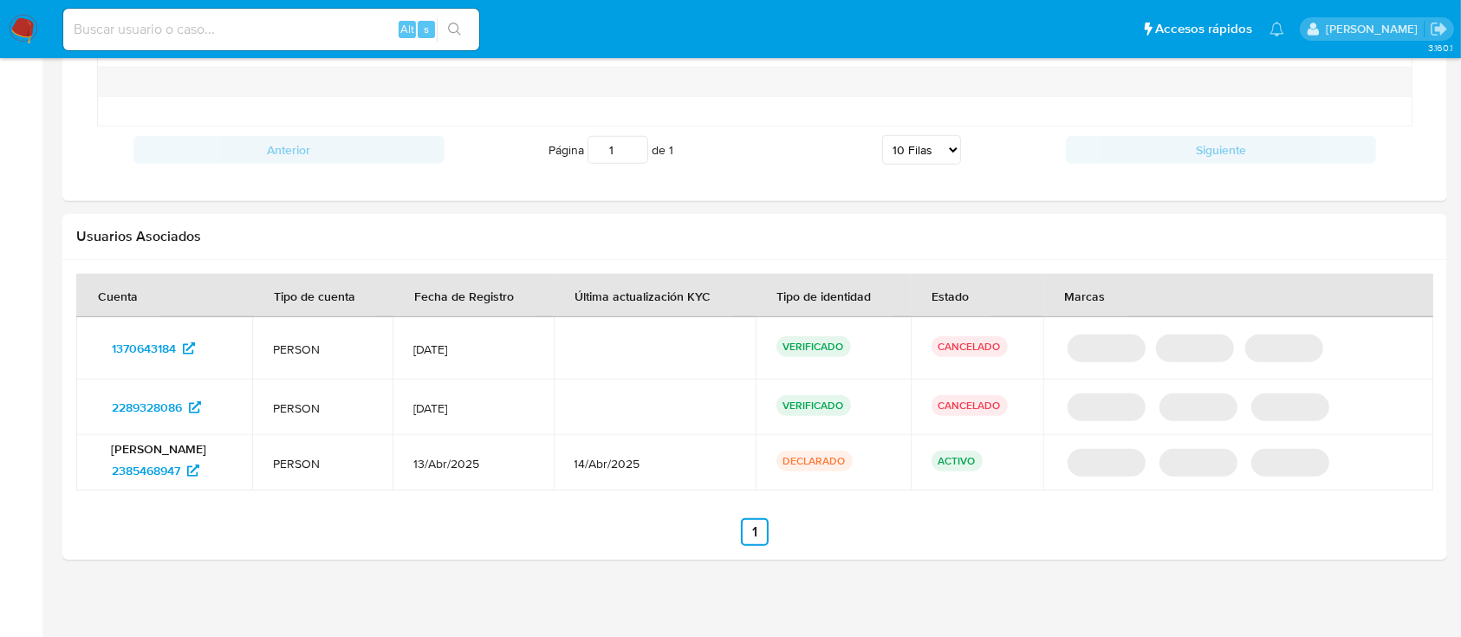
scroll to position [956, 0]
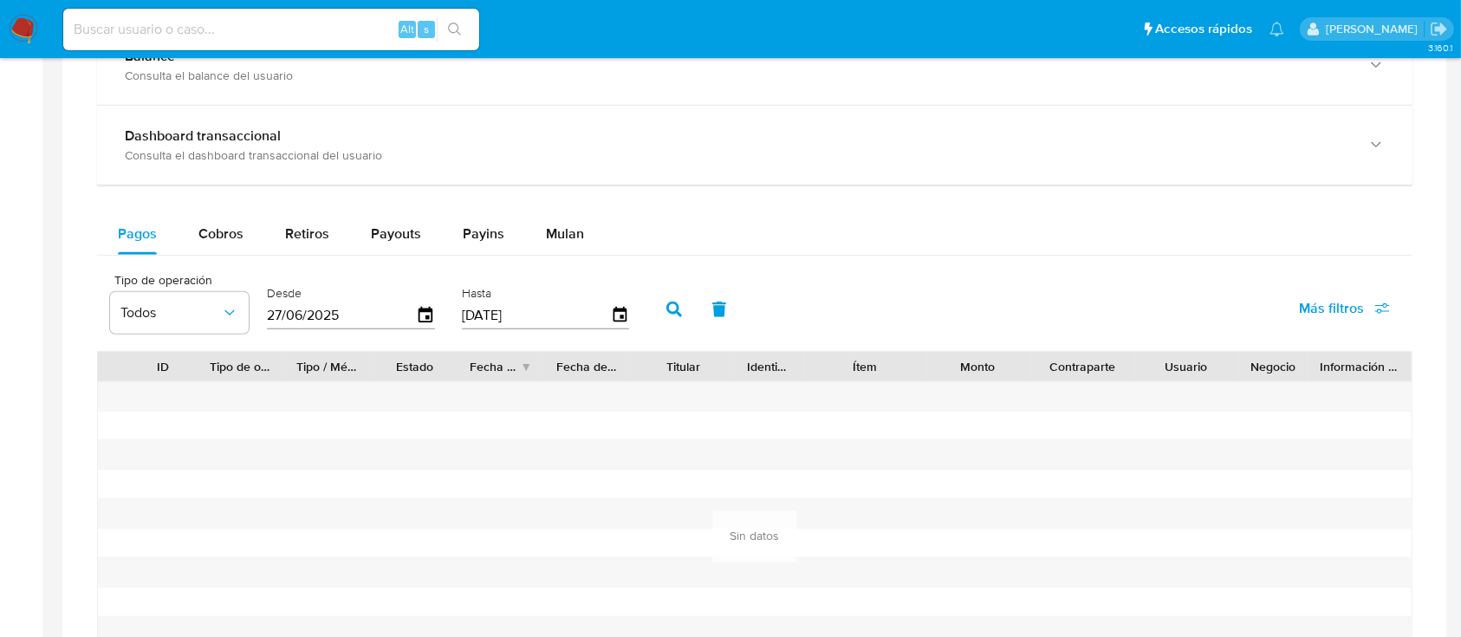
click at [248, 255] on div "Pagos Cobros Retiros Payouts Payins Mulan Tipo de operación Todos Desde [DATE] …" at bounding box center [754, 467] width 1315 height 509
click at [229, 232] on span "Cobros" at bounding box center [220, 234] width 45 height 20
select select "10"
click at [302, 229] on span "Retiros" at bounding box center [307, 234] width 44 height 20
select select "10"
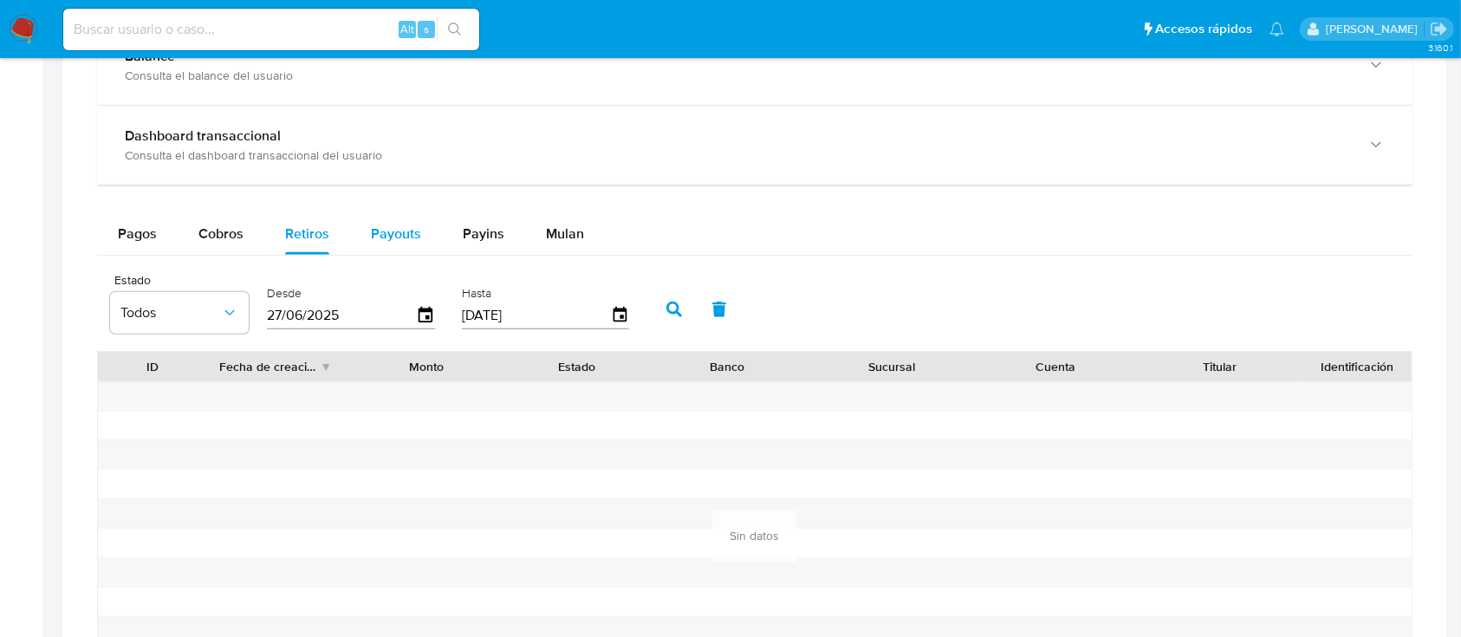
click at [437, 235] on button "Payouts" at bounding box center [396, 234] width 92 height 42
select select "10"
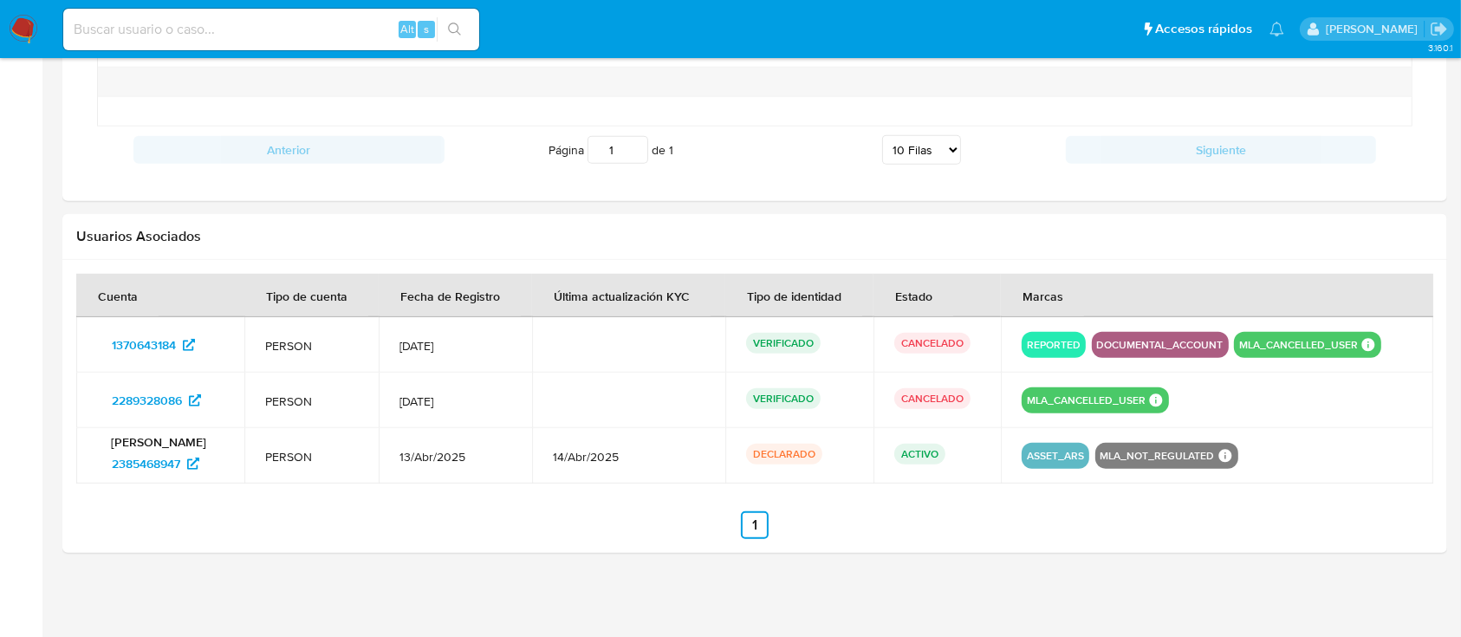
scroll to position [1504, 0]
click at [132, 344] on span "1370643184" at bounding box center [144, 346] width 64 height 28
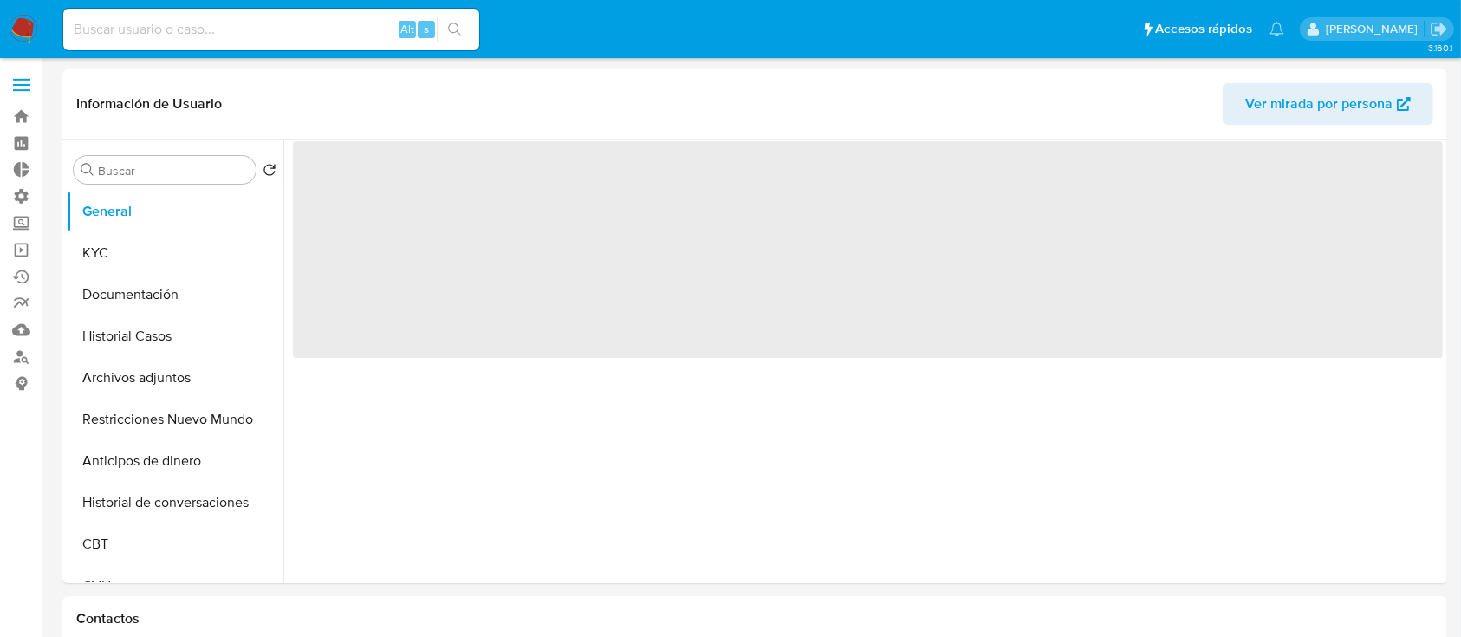
select select "10"
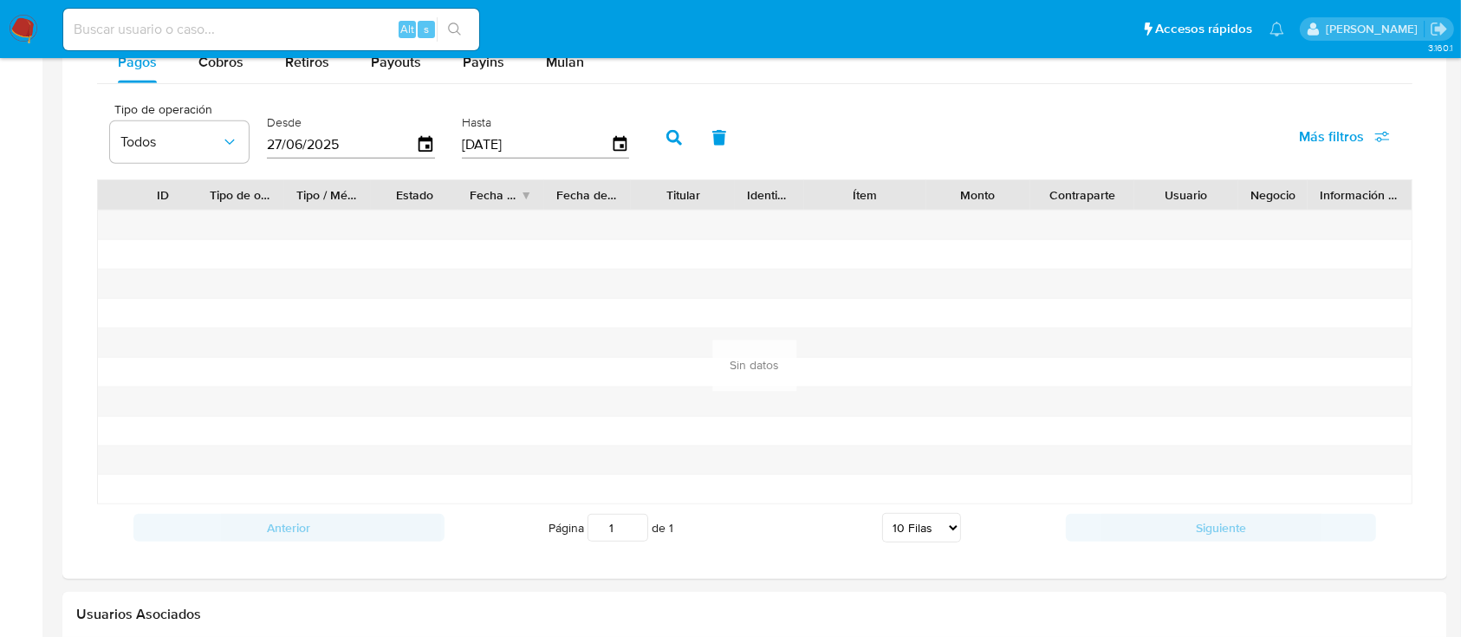
scroll to position [746, 0]
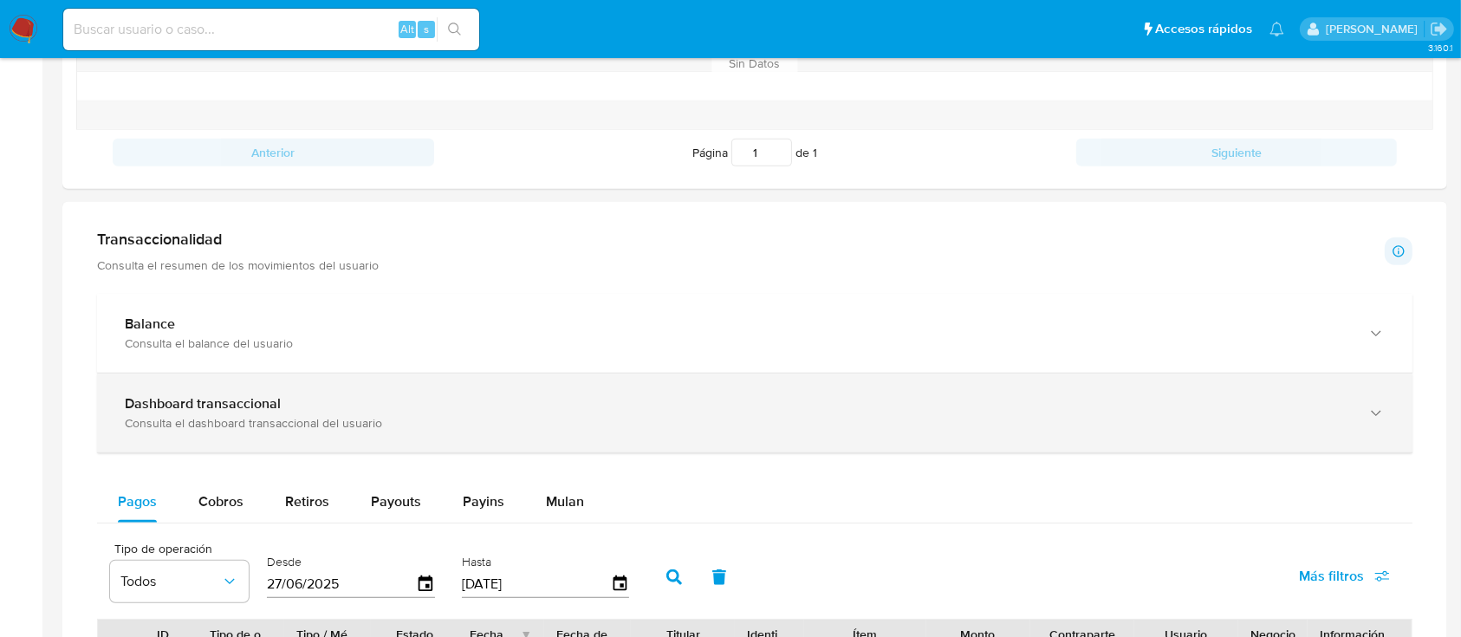
click at [209, 399] on b "Dashboard transaccional" at bounding box center [203, 403] width 156 height 20
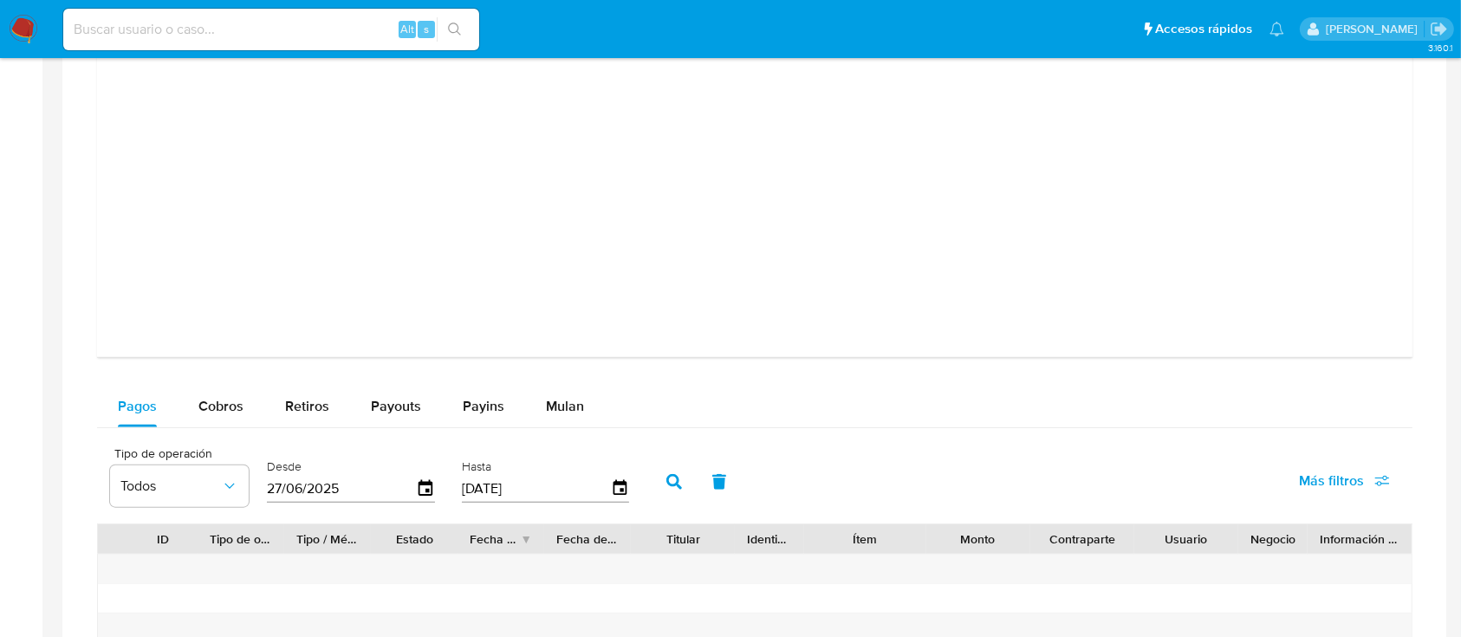
scroll to position [1663, 0]
